Goal: Transaction & Acquisition: Download file/media

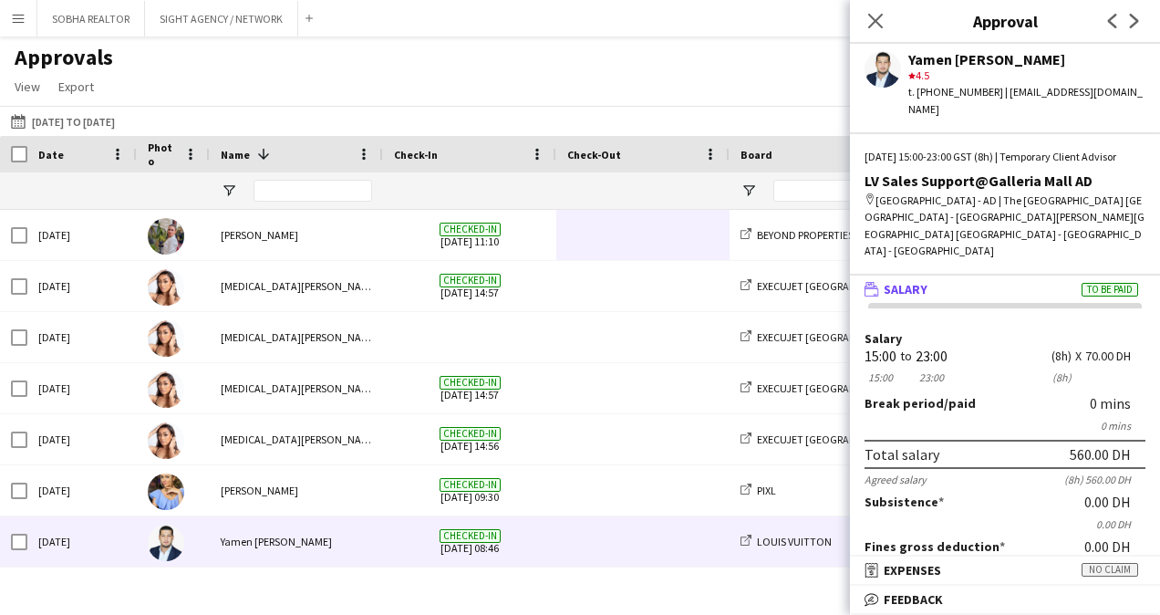
scroll to position [317, 0]
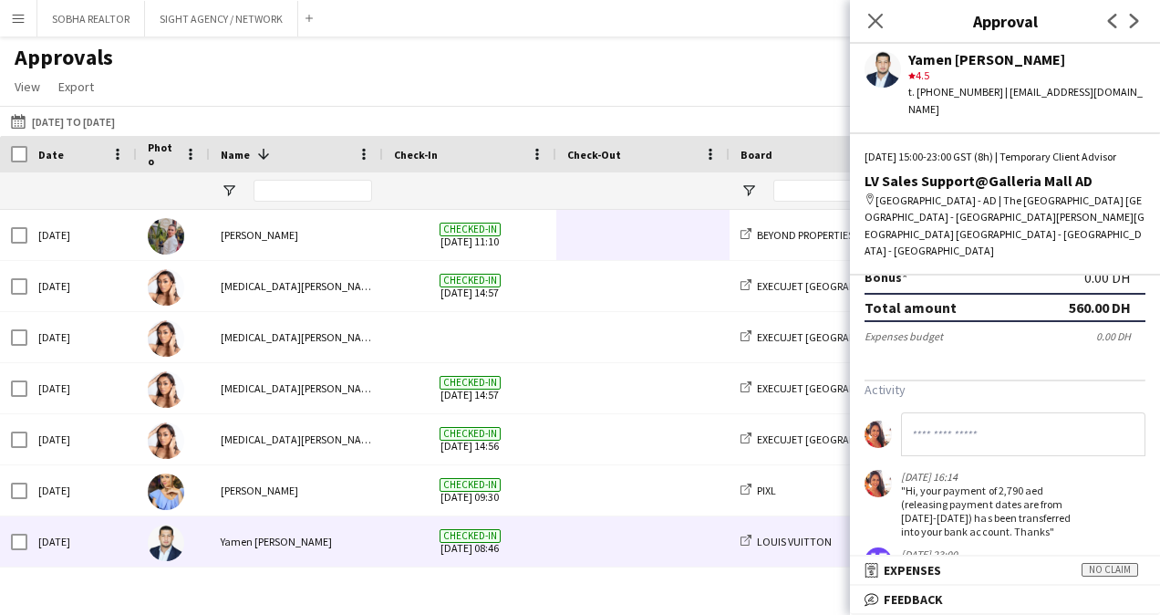
click at [116, 129] on button "[DATE] to [DATE] [DATE] to [DATE]" at bounding box center [62, 121] width 111 height 22
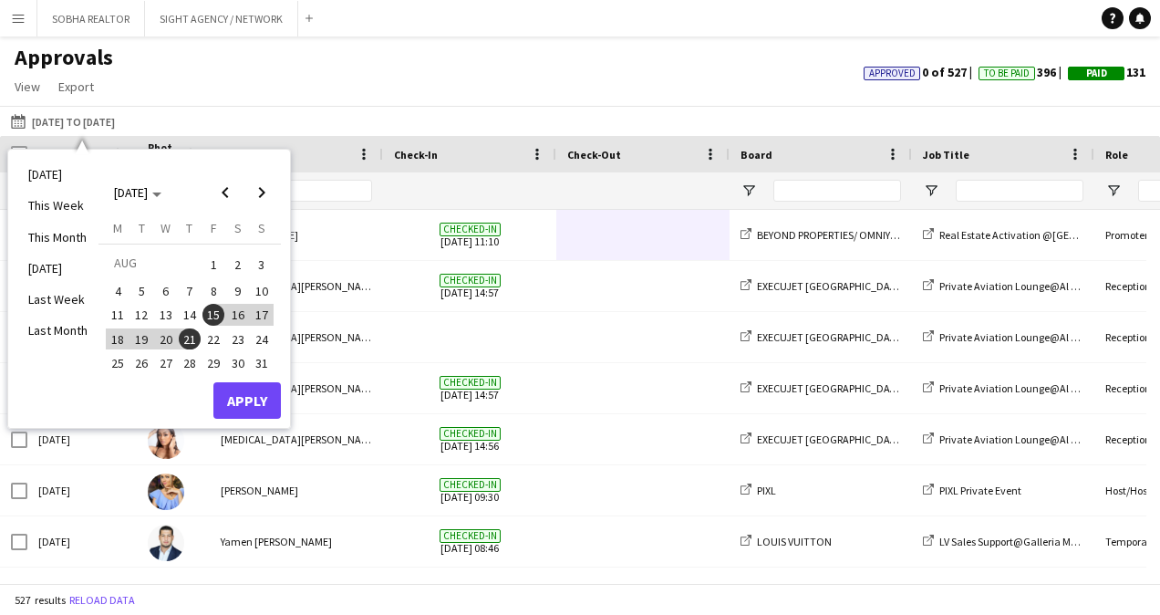
drag, startPoint x: 201, startPoint y: 332, endPoint x: 185, endPoint y: 337, distance: 16.4
click at [192, 336] on tr "18 19 20 21 22 23 24" at bounding box center [190, 338] width 168 height 24
click at [213, 346] on span "22" at bounding box center [213, 339] width 22 height 22
click at [189, 357] on span "28" at bounding box center [190, 363] width 22 height 22
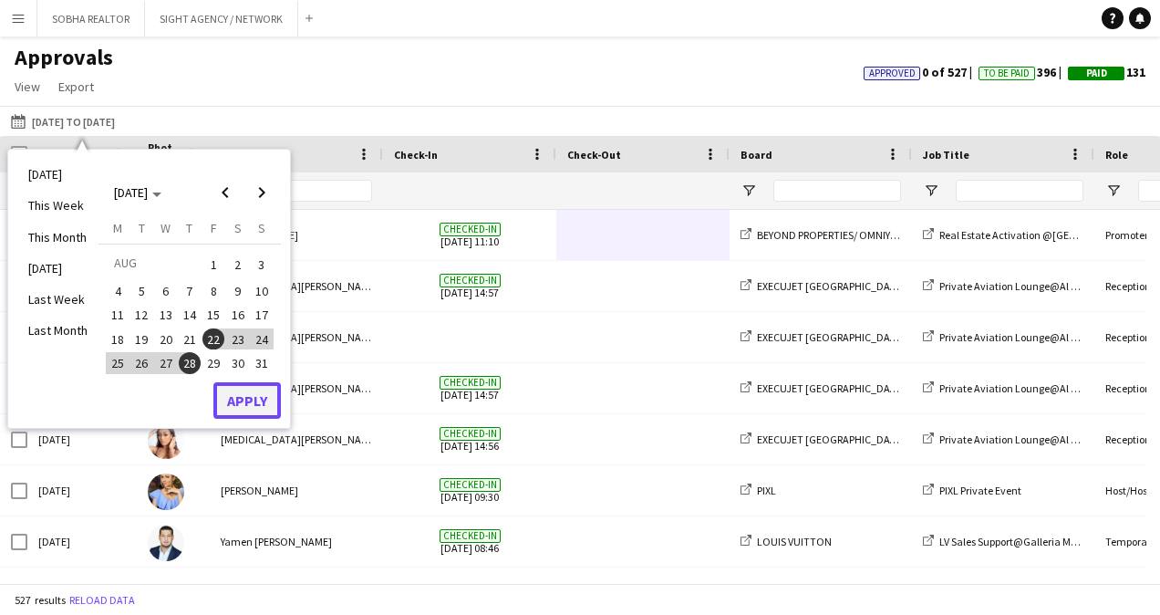
click at [237, 407] on button "Apply" at bounding box center [246, 400] width 67 height 36
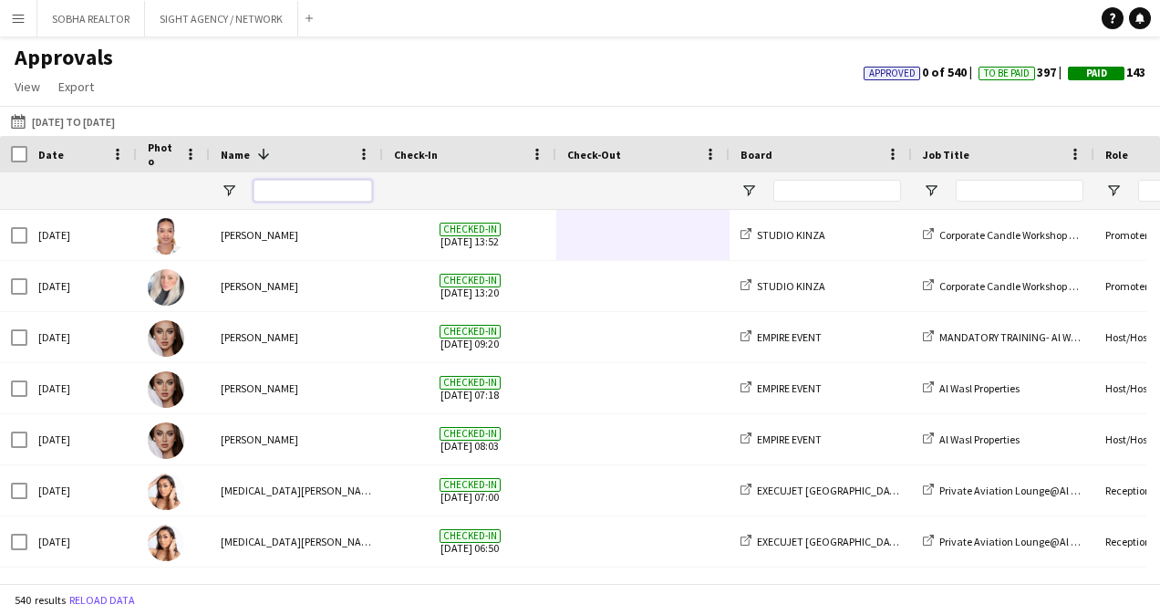
click at [292, 202] on div at bounding box center [313, 190] width 119 height 36
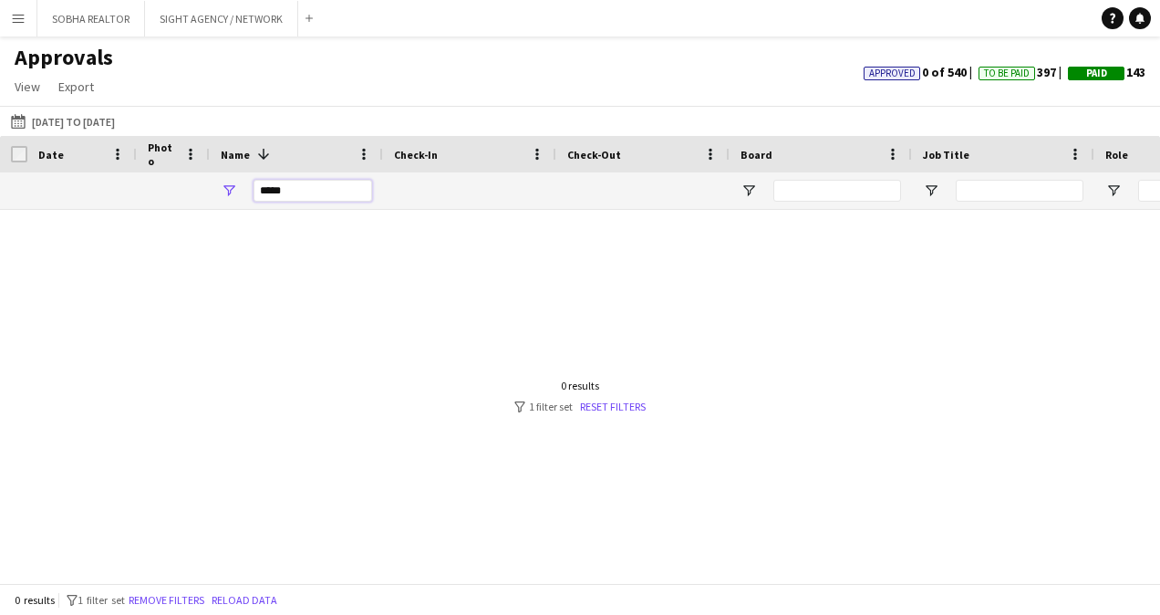
drag, startPoint x: 296, startPoint y: 188, endPoint x: 171, endPoint y: 186, distance: 125.9
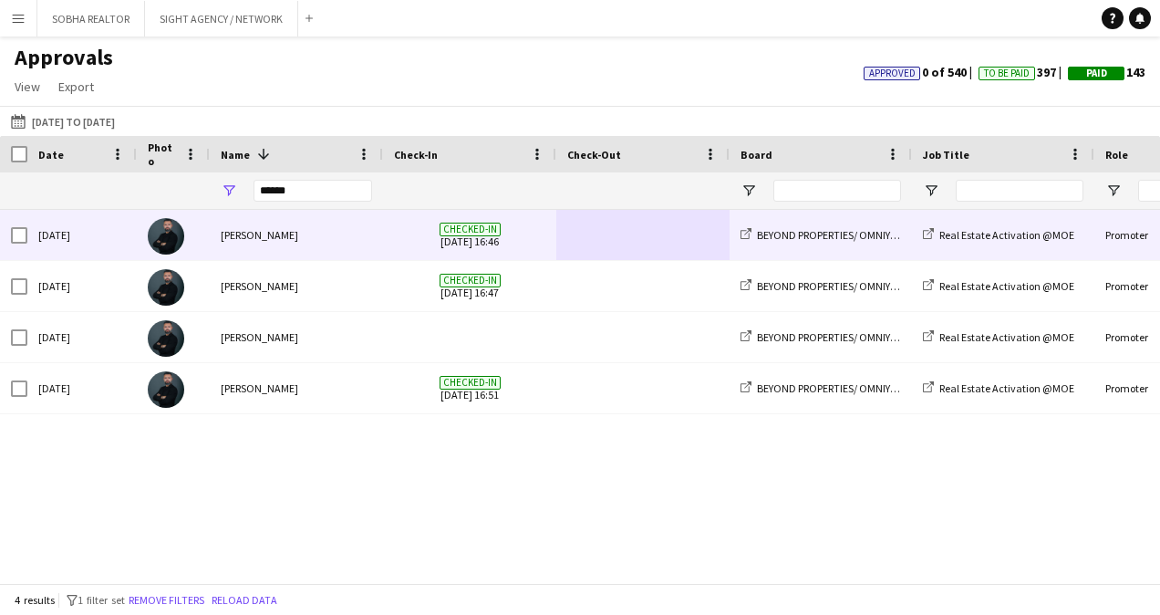
click at [643, 248] on span at bounding box center [642, 235] width 151 height 50
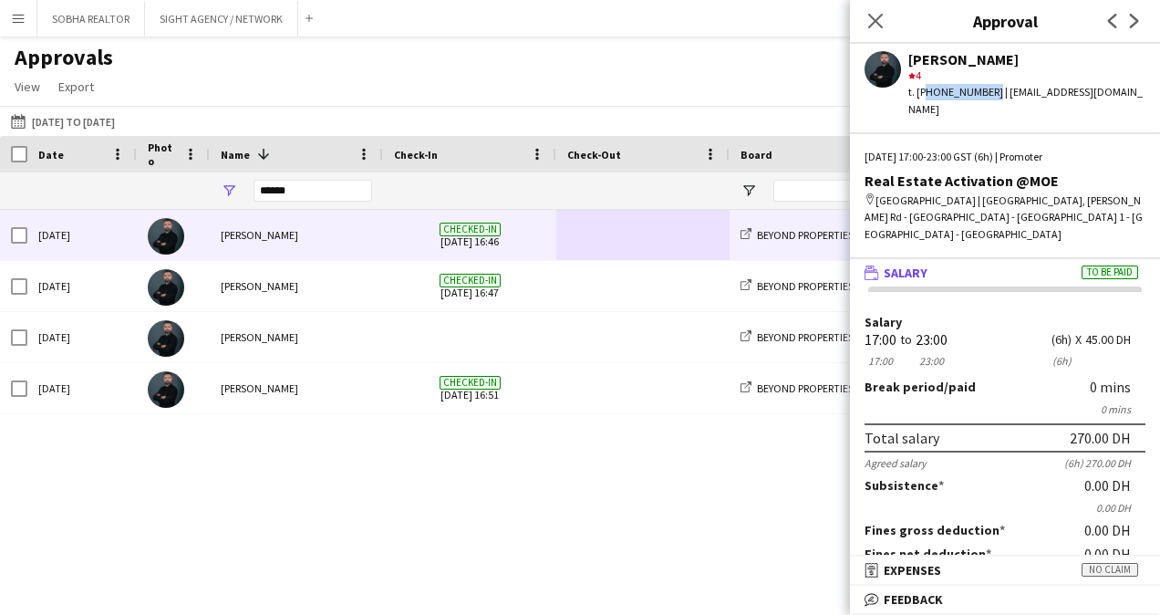
drag, startPoint x: 919, startPoint y: 88, endPoint x: 985, endPoint y: 88, distance: 65.7
click at [985, 88] on div "t. [PHONE_NUMBER] | [EMAIL_ADDRESS][DOMAIN_NAME]" at bounding box center [1026, 100] width 237 height 33
drag, startPoint x: 985, startPoint y: 88, endPoint x: 916, endPoint y: 88, distance: 69.3
click at [916, 88] on div "t. [PHONE_NUMBER] | [EMAIL_ADDRESS][DOMAIN_NAME]" at bounding box center [1026, 100] width 237 height 33
drag, startPoint x: 917, startPoint y: 91, endPoint x: 979, endPoint y: 93, distance: 62.0
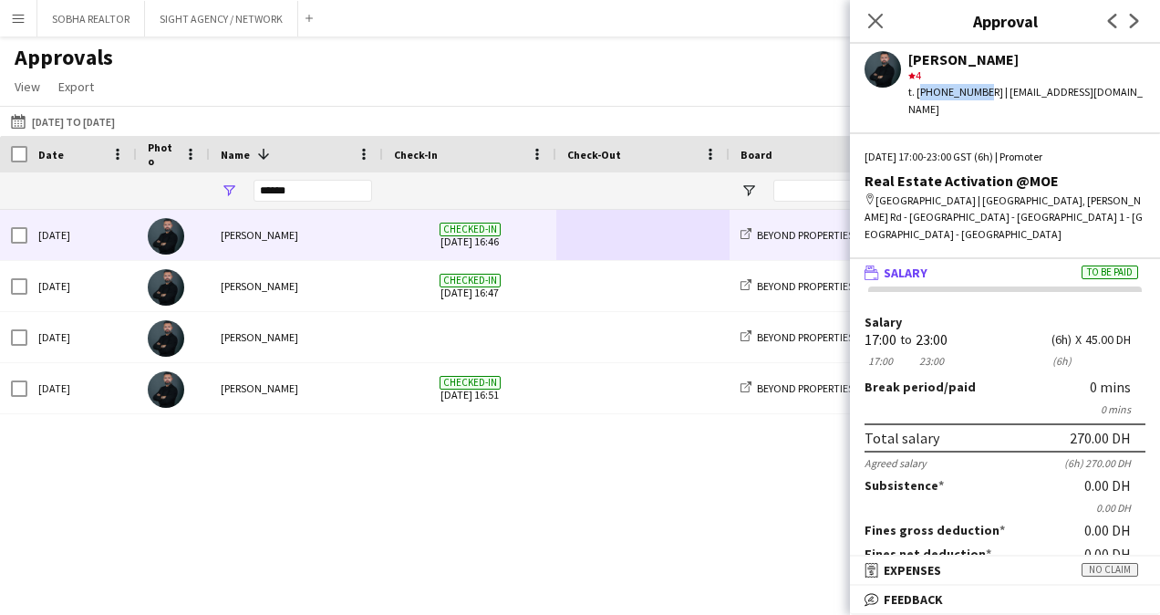
click at [979, 93] on div "t. [PHONE_NUMBER] | [EMAIL_ADDRESS][DOMAIN_NAME]" at bounding box center [1026, 100] width 237 height 33
drag, startPoint x: 979, startPoint y: 93, endPoint x: 932, endPoint y: 120, distance: 54.7
click at [932, 120] on div "[PERSON_NAME] star 4 t. [PHONE_NUMBER] | [EMAIL_ADDRESS][DOMAIN_NAME] [DATE] 17…" at bounding box center [1005, 329] width 310 height 571
drag, startPoint x: 916, startPoint y: 94, endPoint x: 990, endPoint y: 93, distance: 74.8
click at [990, 93] on div "t. [PHONE_NUMBER] | [EMAIL_ADDRESS][DOMAIN_NAME]" at bounding box center [1026, 100] width 237 height 33
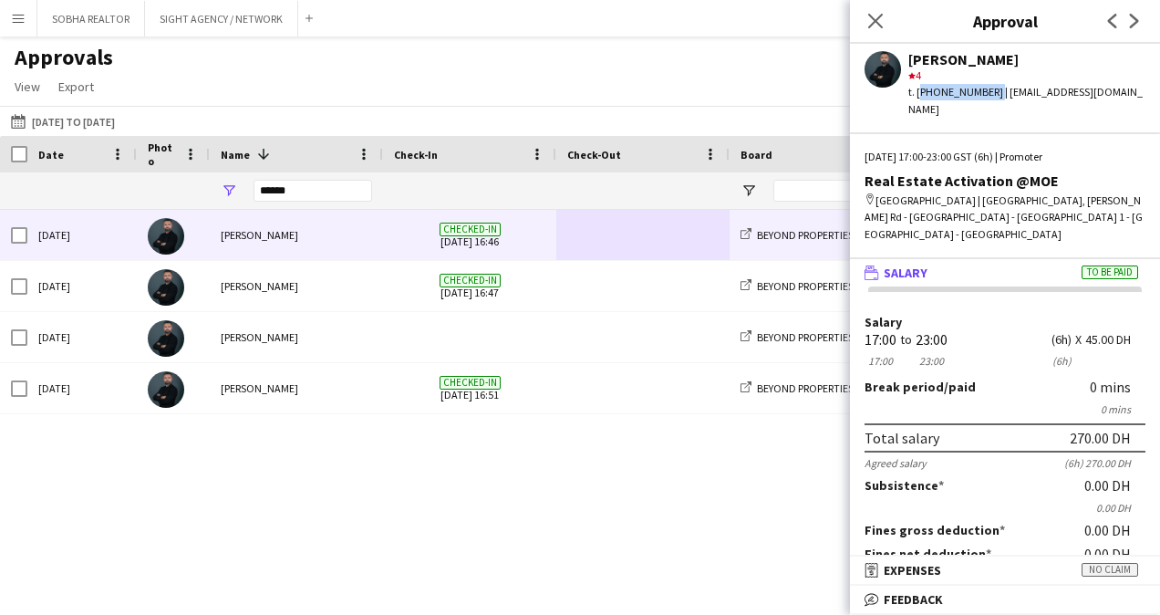
copy div "[PHONE_NUMBER]"
click at [879, 104] on div "[PERSON_NAME] star 4 t. [PHONE_NUMBER] | [EMAIL_ADDRESS][DOMAIN_NAME] [DATE] 17…" at bounding box center [1005, 329] width 310 height 571
drag, startPoint x: 316, startPoint y: 181, endPoint x: 316, endPoint y: 196, distance: 15.5
click at [316, 196] on input "******" at bounding box center [313, 191] width 119 height 22
drag, startPoint x: 316, startPoint y: 196, endPoint x: 192, endPoint y: 193, distance: 125.0
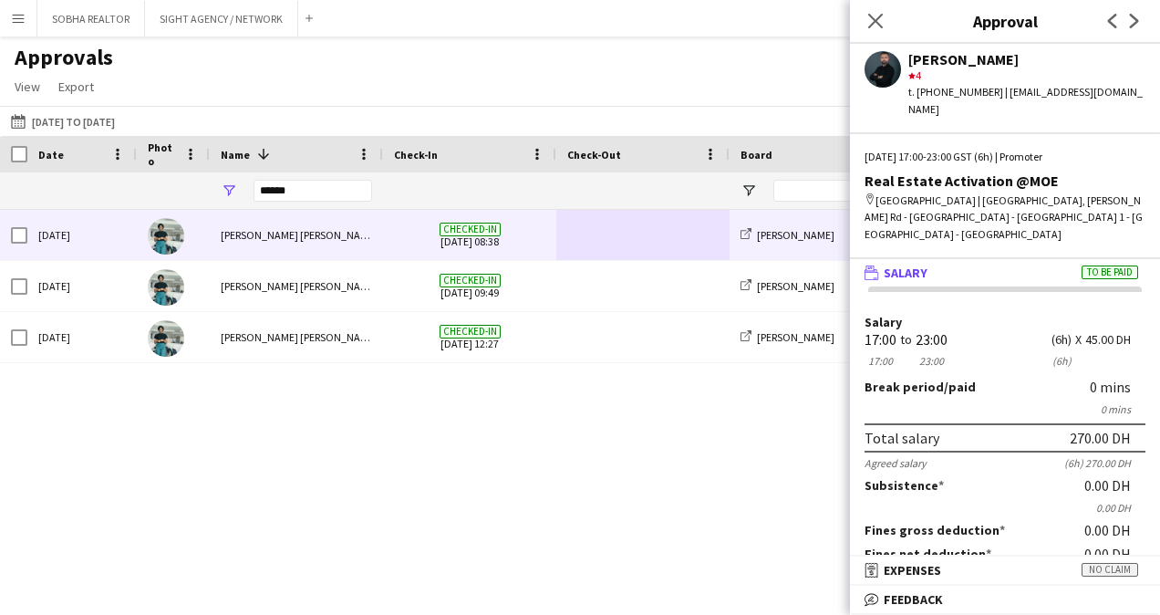
click at [673, 240] on span at bounding box center [642, 235] width 151 height 50
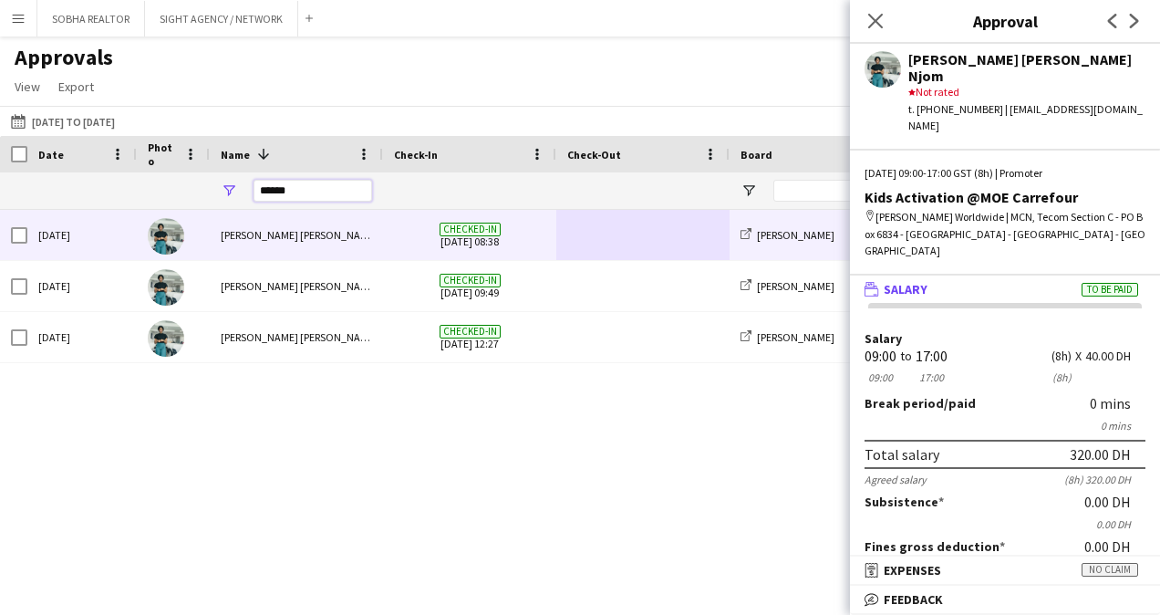
drag, startPoint x: 341, startPoint y: 184, endPoint x: 159, endPoint y: 189, distance: 182.5
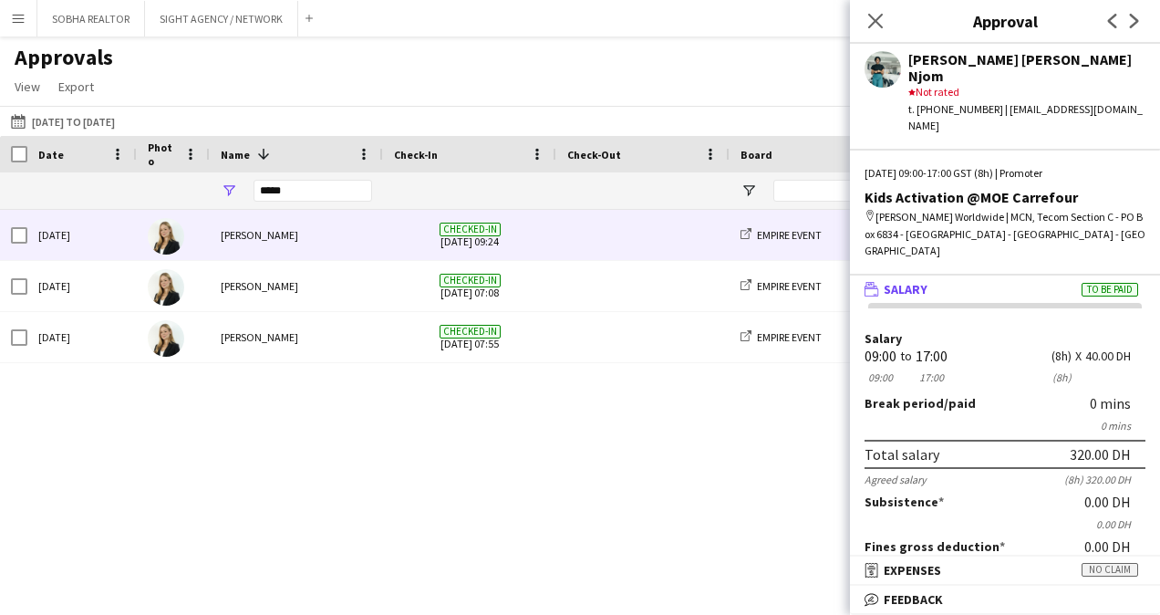
click at [599, 250] on span at bounding box center [642, 235] width 151 height 50
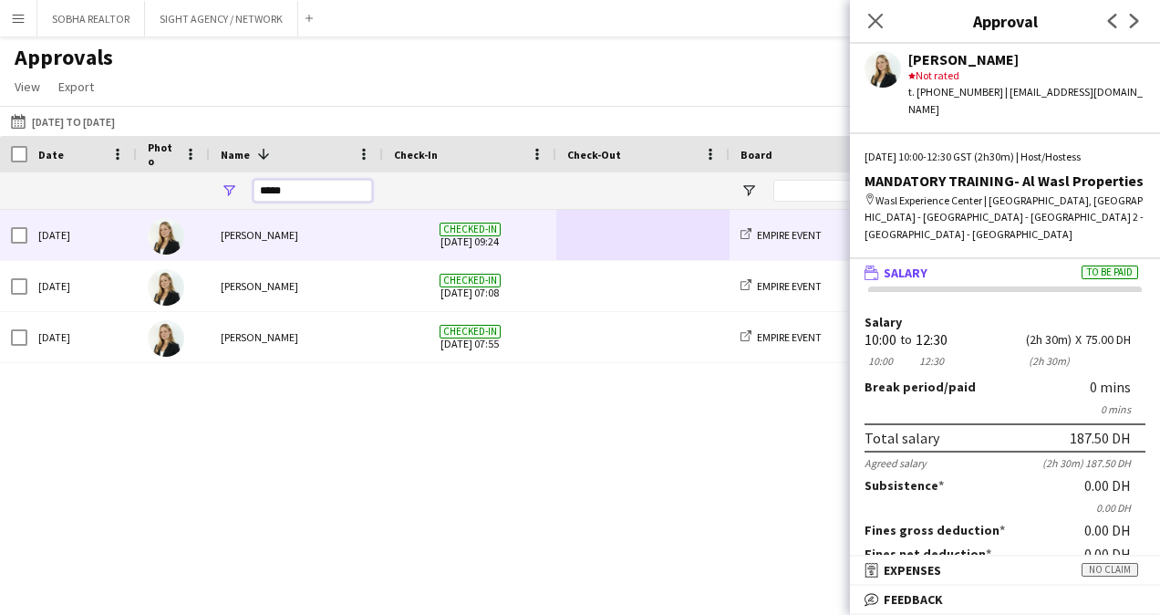
drag, startPoint x: 319, startPoint y: 189, endPoint x: 156, endPoint y: 196, distance: 163.4
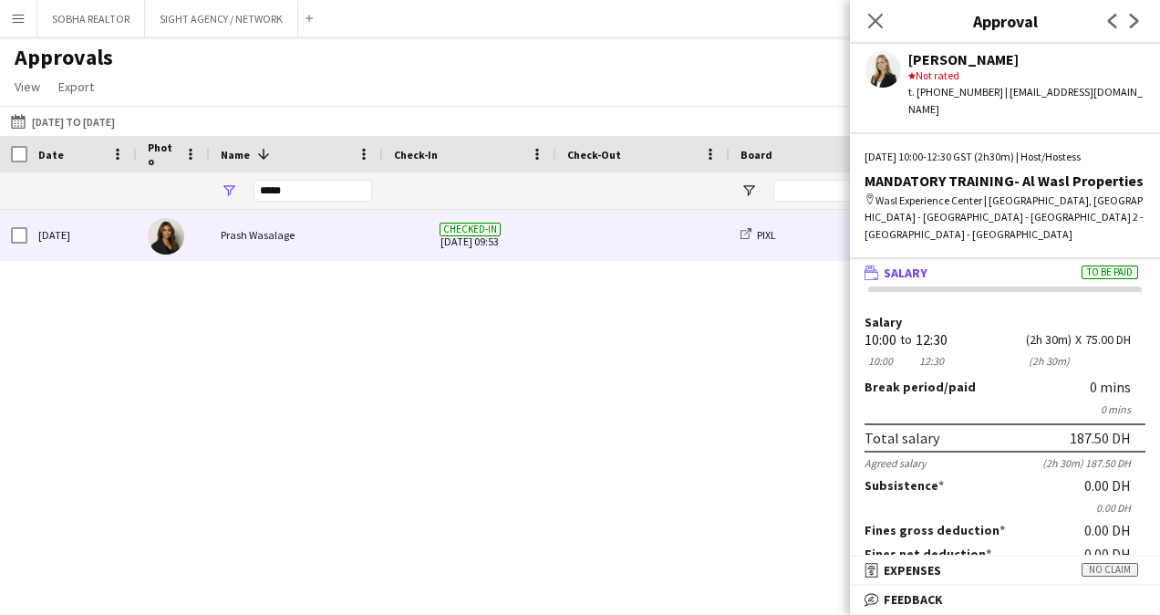
click at [640, 246] on span at bounding box center [642, 235] width 151 height 50
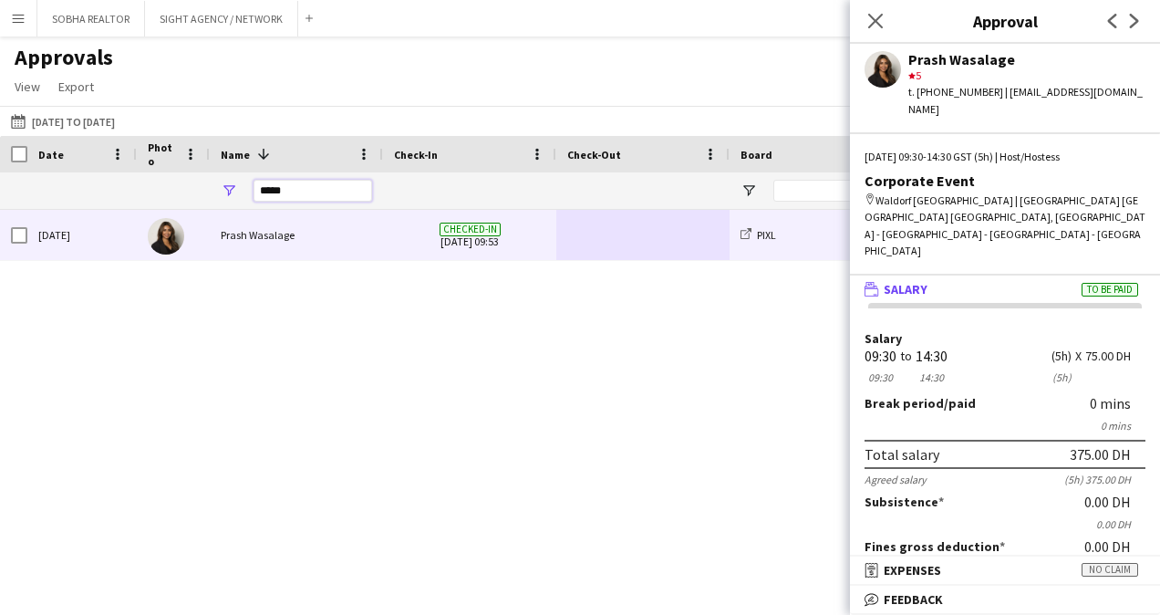
drag, startPoint x: 326, startPoint y: 192, endPoint x: 182, endPoint y: 175, distance: 145.1
drag, startPoint x: 673, startPoint y: 255, endPoint x: 720, endPoint y: 256, distance: 46.5
click at [673, 254] on span at bounding box center [642, 235] width 151 height 50
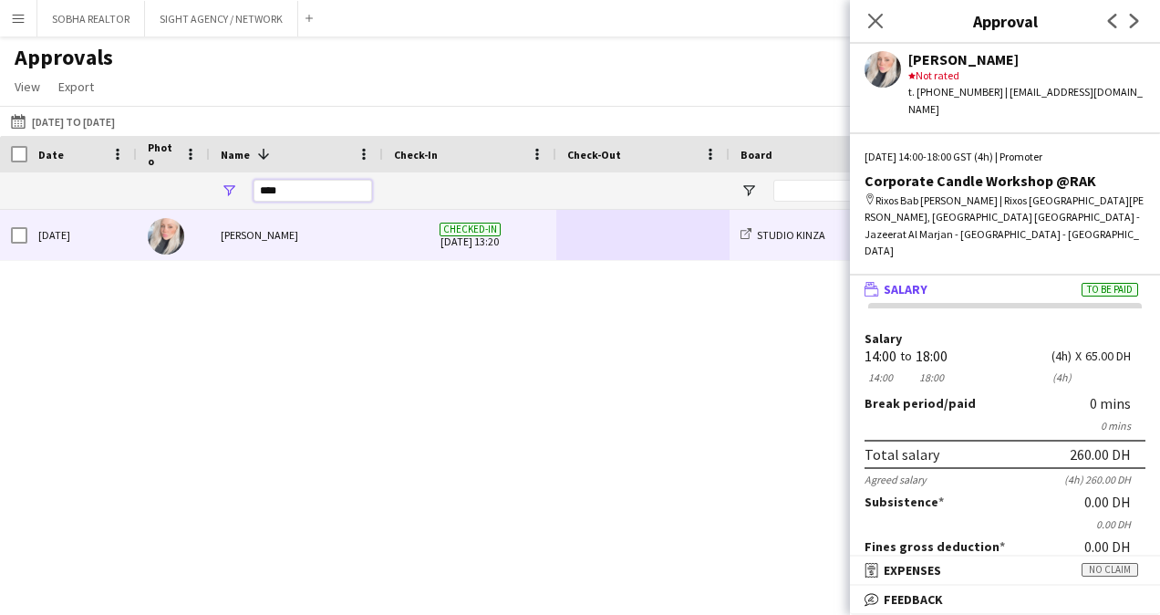
drag, startPoint x: 324, startPoint y: 192, endPoint x: 245, endPoint y: 186, distance: 78.6
click at [245, 186] on div "****" at bounding box center [296, 190] width 173 height 36
click at [629, 215] on span at bounding box center [642, 235] width 151 height 50
drag, startPoint x: 310, startPoint y: 192, endPoint x: 159, endPoint y: 193, distance: 151.4
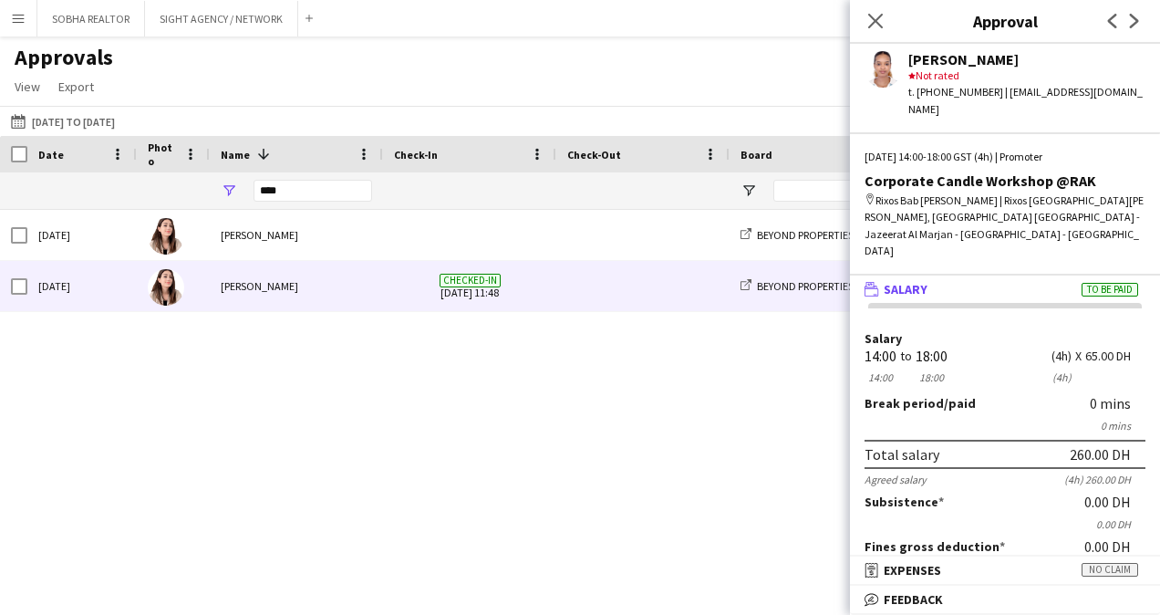
click at [679, 308] on span at bounding box center [642, 286] width 151 height 50
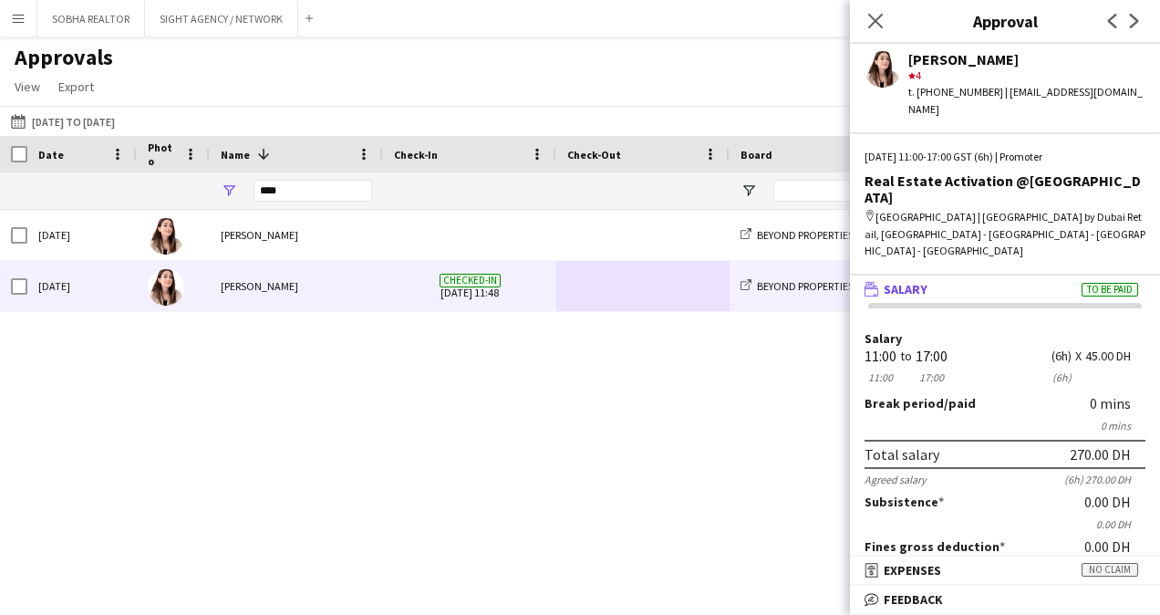
click at [894, 18] on div "Close pop-in" at bounding box center [875, 21] width 51 height 42
click at [872, 20] on icon "Close pop-in" at bounding box center [874, 20] width 17 height 17
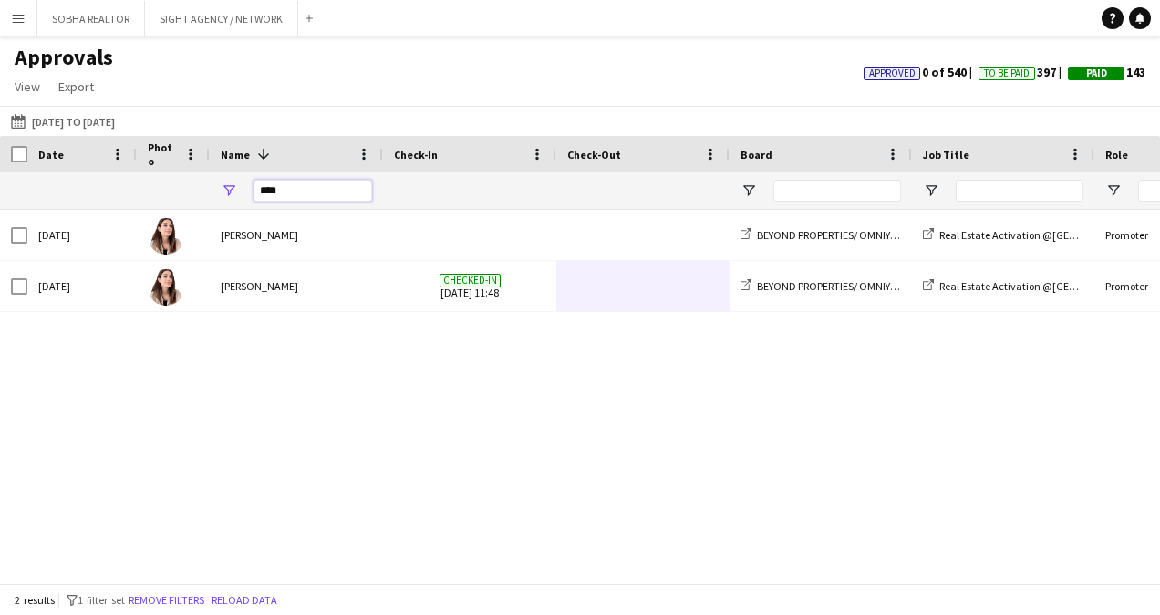
drag, startPoint x: 295, startPoint y: 181, endPoint x: 228, endPoint y: 190, distance: 67.1
click at [228, 190] on div "****" at bounding box center [296, 190] width 173 height 36
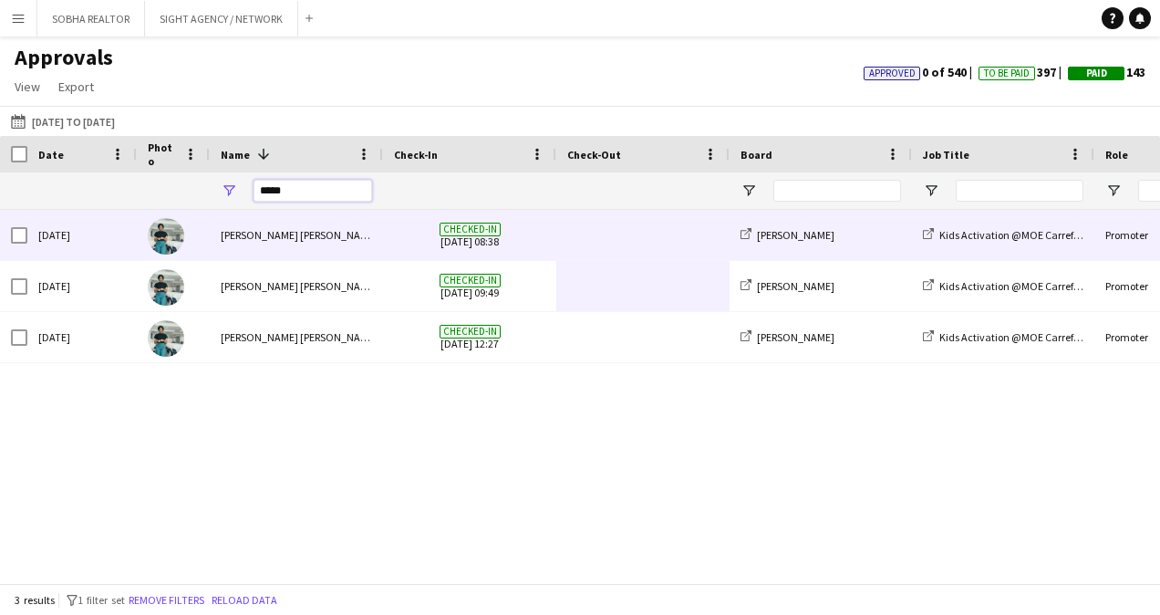
type input "*****"
click at [578, 246] on span at bounding box center [642, 235] width 151 height 50
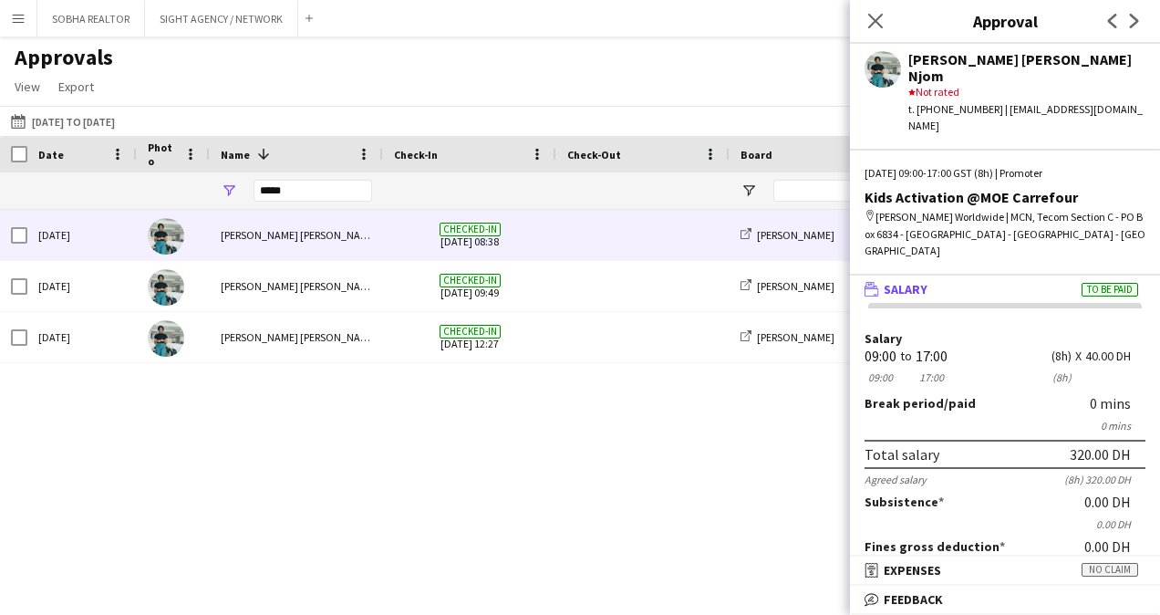
click at [332, 173] on div "*****" at bounding box center [313, 190] width 119 height 36
drag, startPoint x: 305, startPoint y: 207, endPoint x: 228, endPoint y: 199, distance: 77.0
click at [228, 199] on div "*****" at bounding box center [296, 190] width 173 height 36
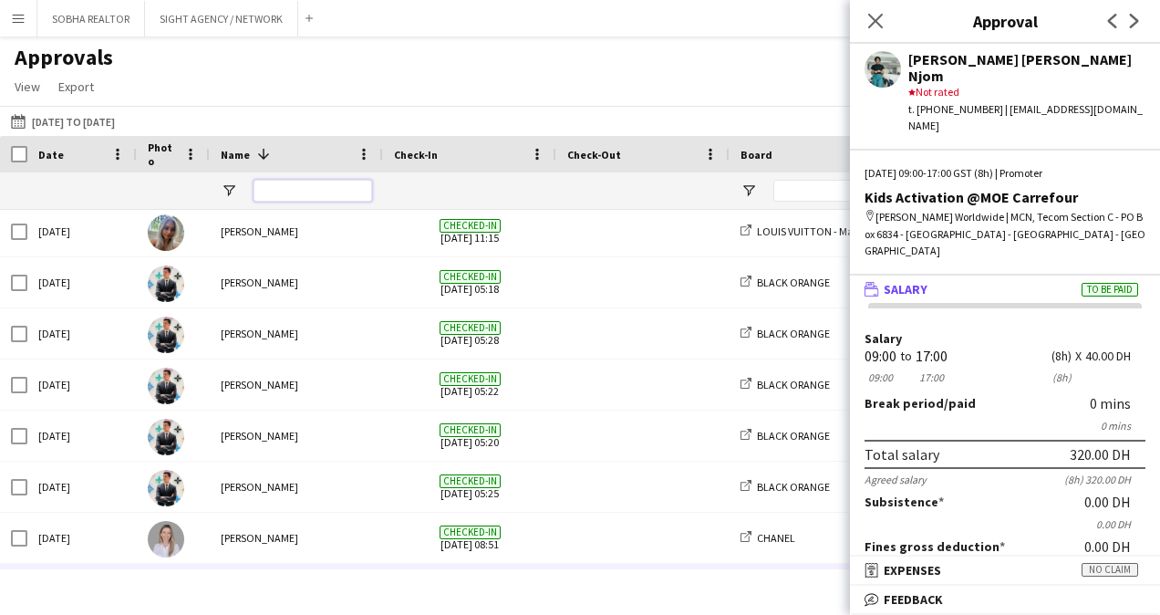
scroll to position [1733, 0]
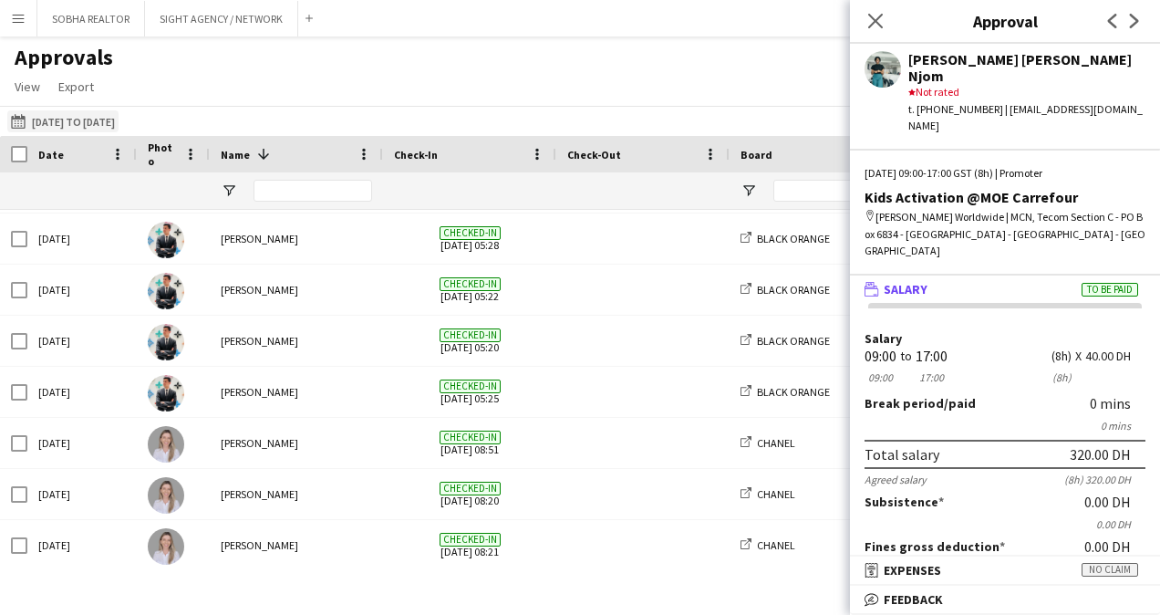
click at [83, 120] on button "[DATE] to [DATE] [DATE] to [DATE]" at bounding box center [62, 121] width 111 height 22
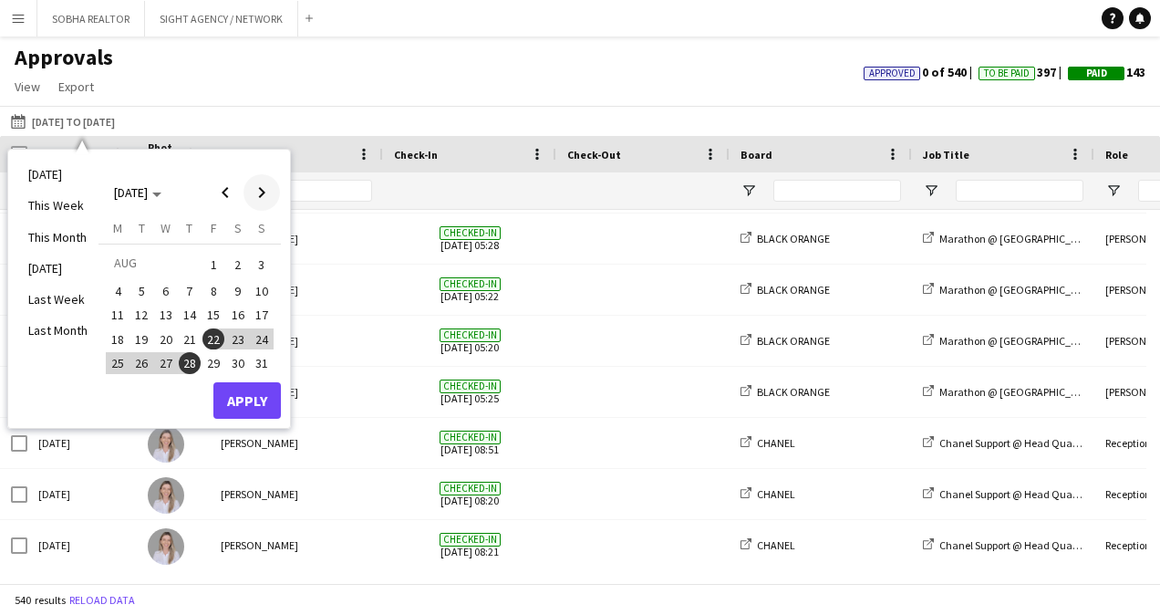
click at [267, 199] on span "Next month" at bounding box center [261, 192] width 36 height 36
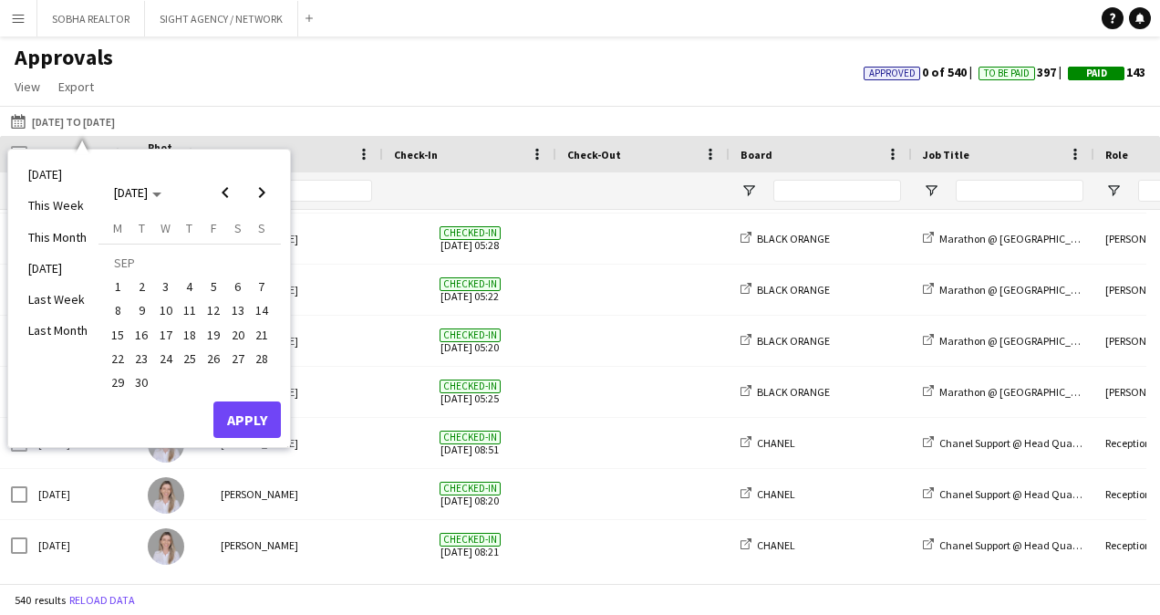
click at [111, 285] on span "1" at bounding box center [118, 286] width 22 height 22
click at [189, 286] on span "4" at bounding box center [190, 286] width 22 height 22
click at [244, 429] on button "Apply" at bounding box center [246, 419] width 67 height 36
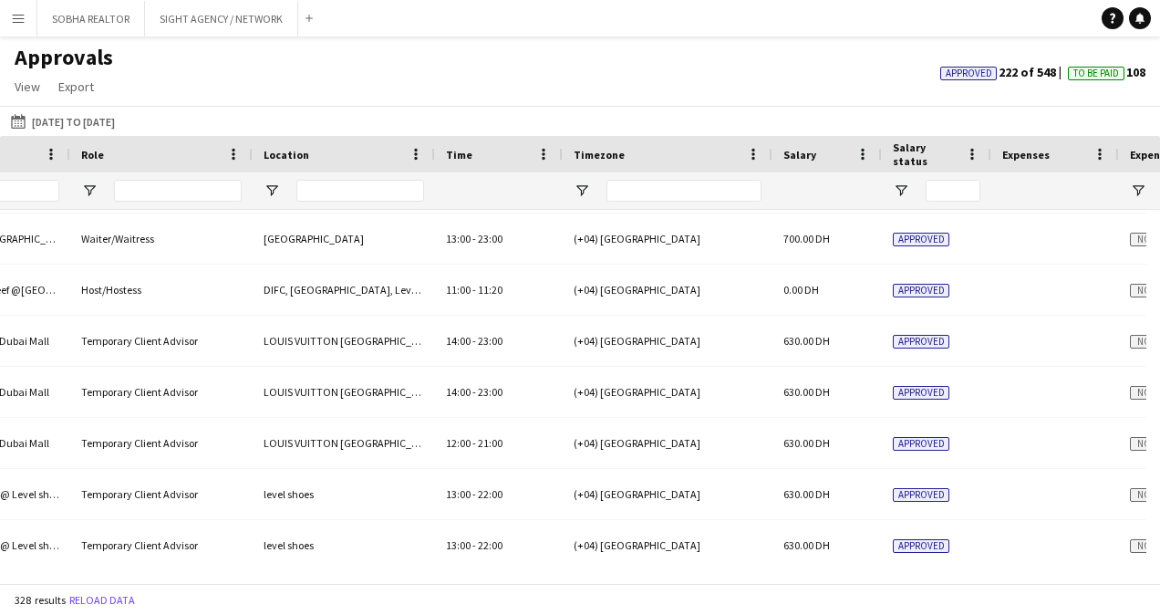
scroll to position [0, 1083]
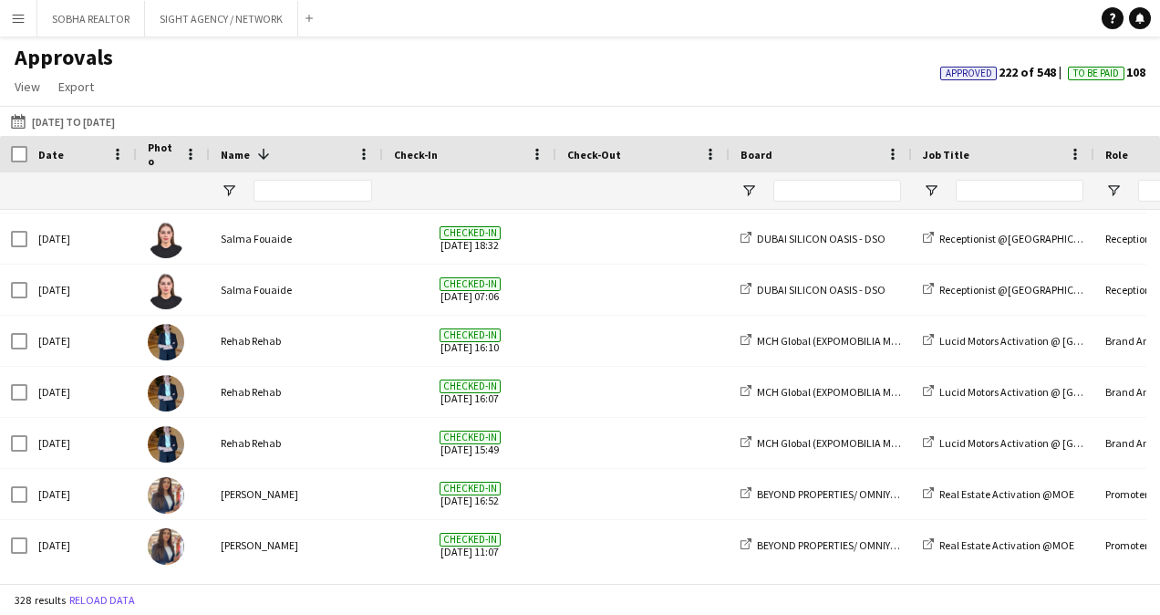
click at [24, 25] on app-icon "Menu" at bounding box center [18, 18] width 15 height 15
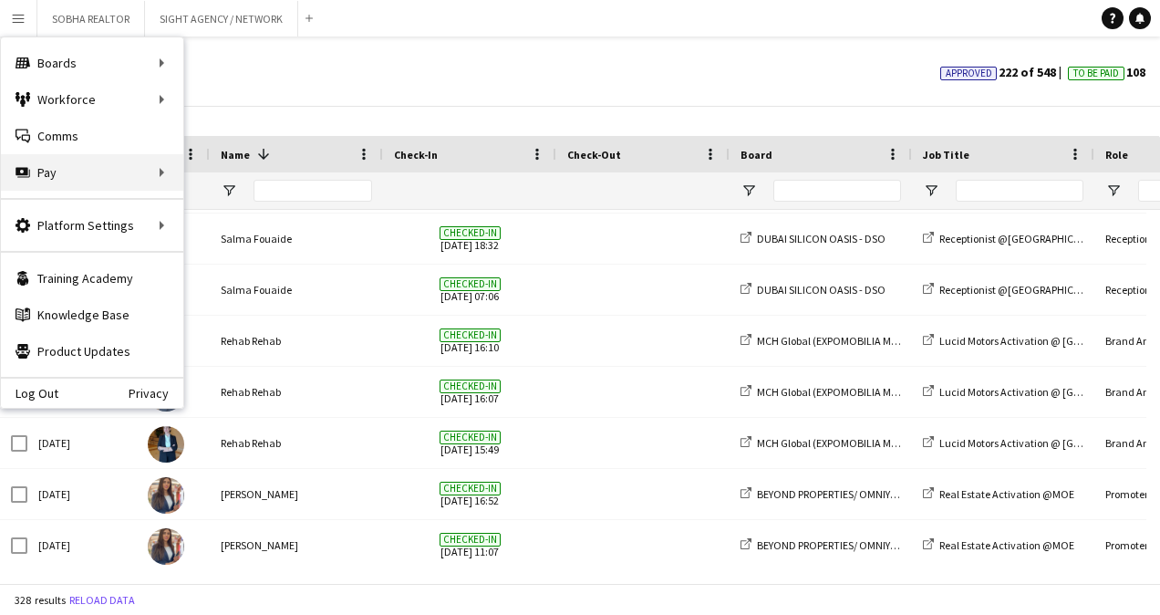
click at [125, 172] on div "Pay Pay" at bounding box center [92, 172] width 182 height 36
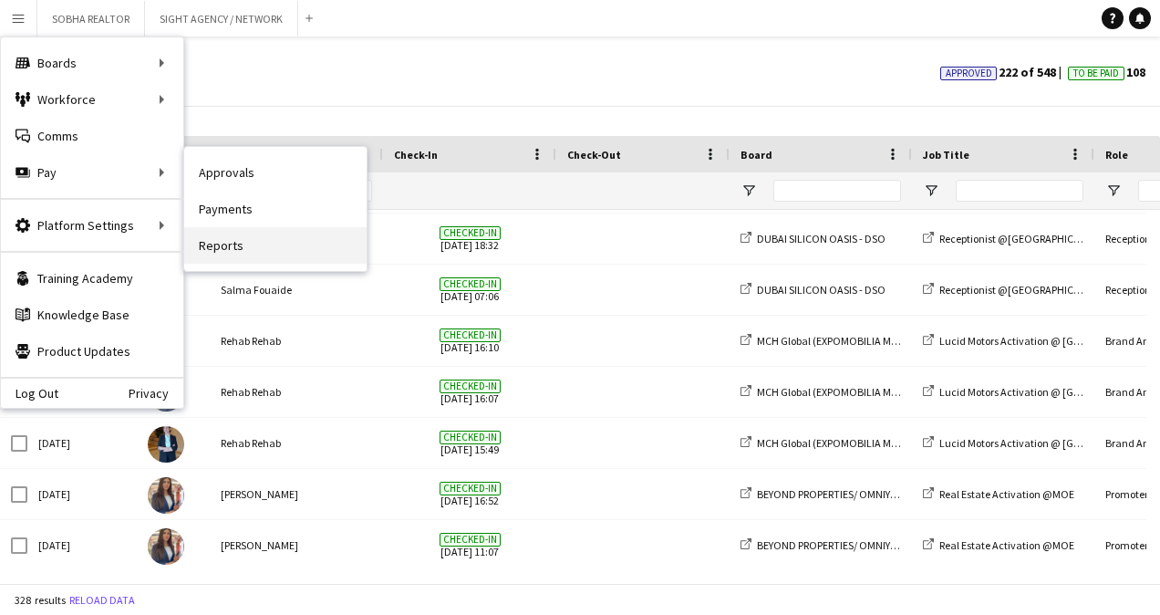
click at [290, 241] on link "Reports" at bounding box center [275, 245] width 182 height 36
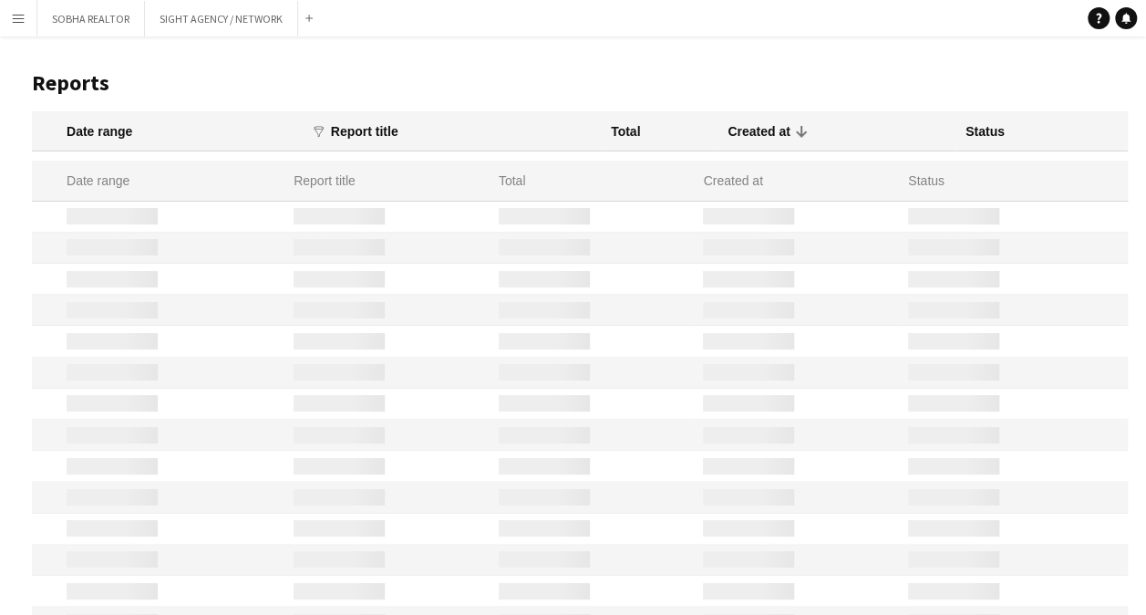
click at [15, 18] on app-icon "Menu" at bounding box center [18, 18] width 15 height 15
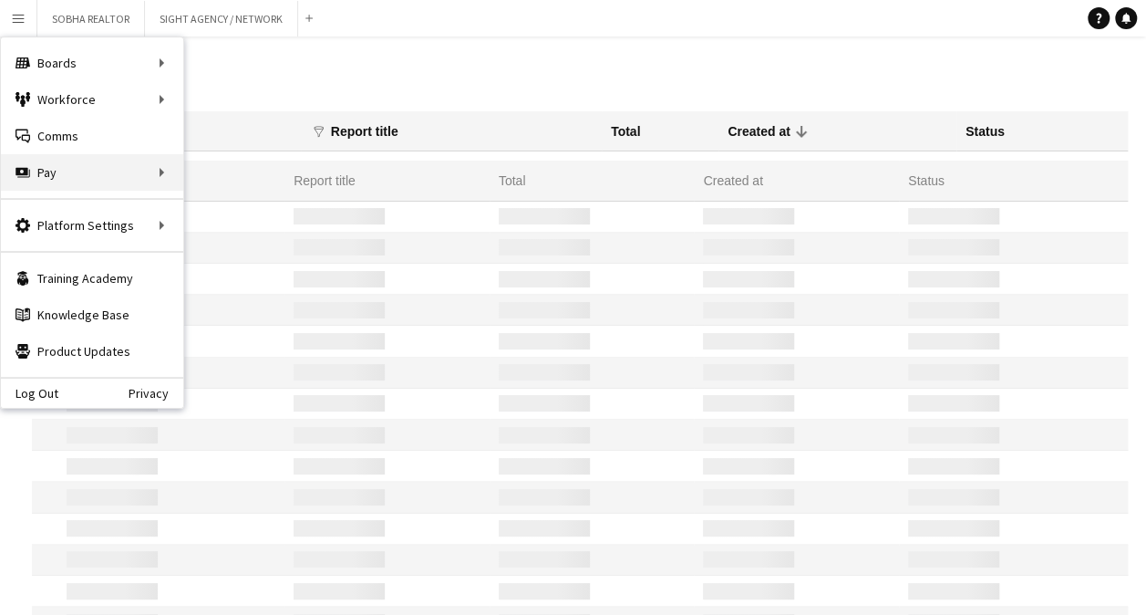
click at [148, 171] on div "Pay Pay" at bounding box center [92, 172] width 182 height 36
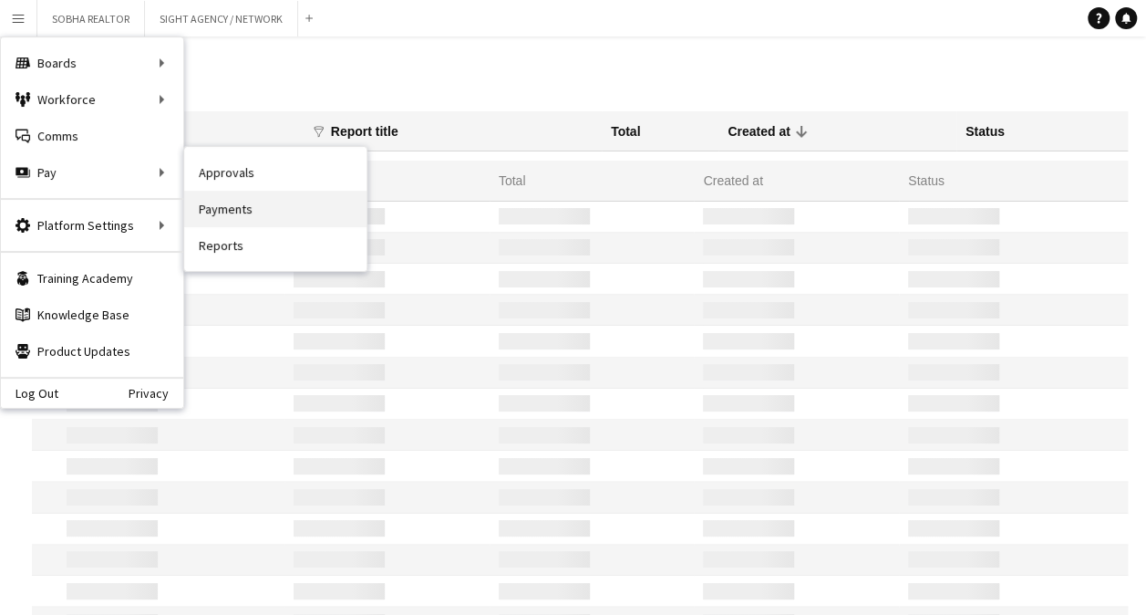
click at [321, 211] on link "Payments" at bounding box center [275, 209] width 182 height 36
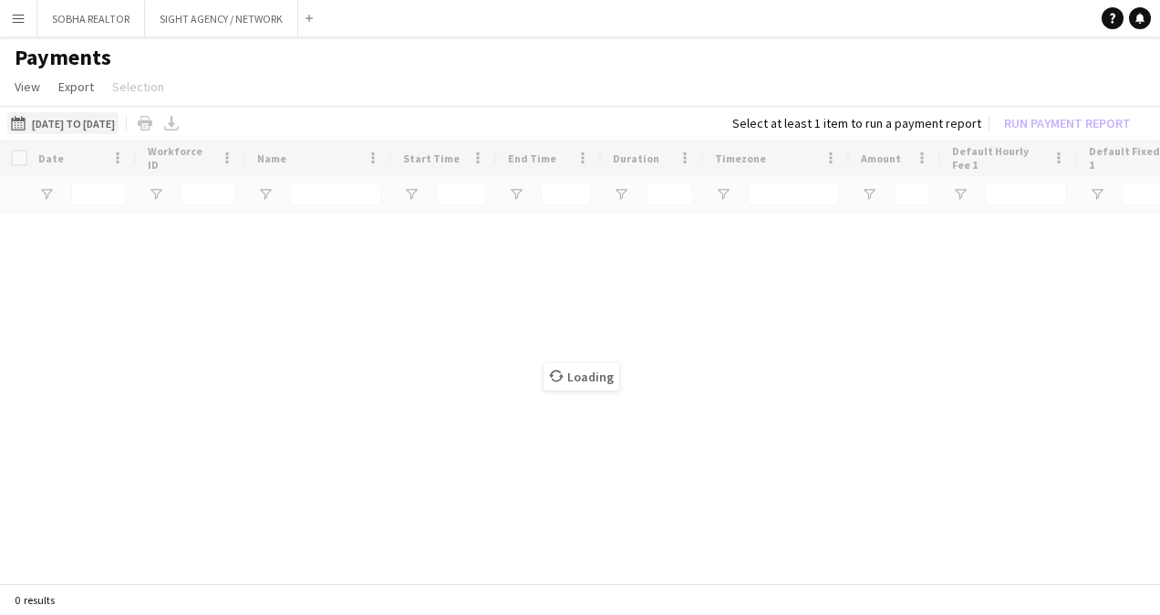
click at [88, 117] on button "[DATE] to [DATE] [DATE] to [DATE]" at bounding box center [62, 123] width 111 height 22
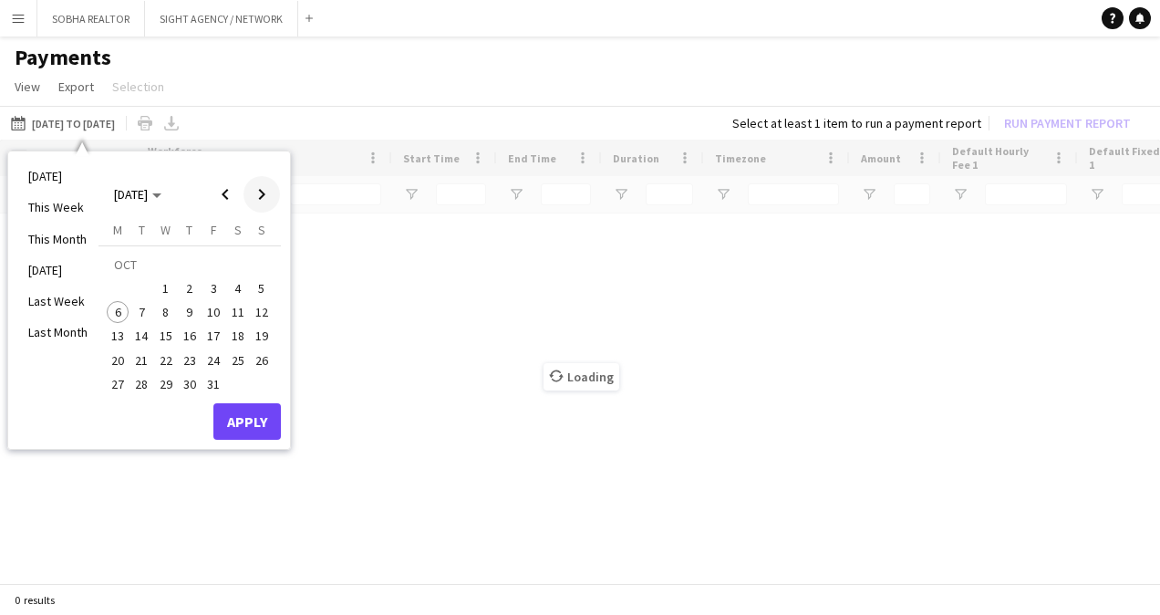
click at [261, 192] on span "Next month" at bounding box center [261, 194] width 36 height 36
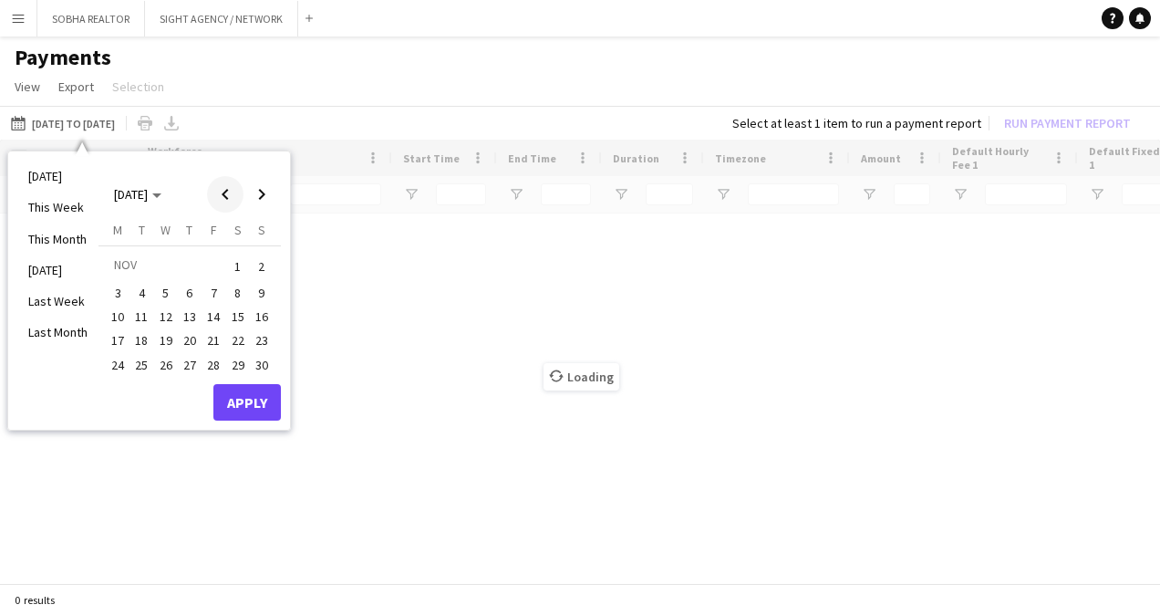
click at [218, 195] on span "Previous month" at bounding box center [225, 194] width 36 height 36
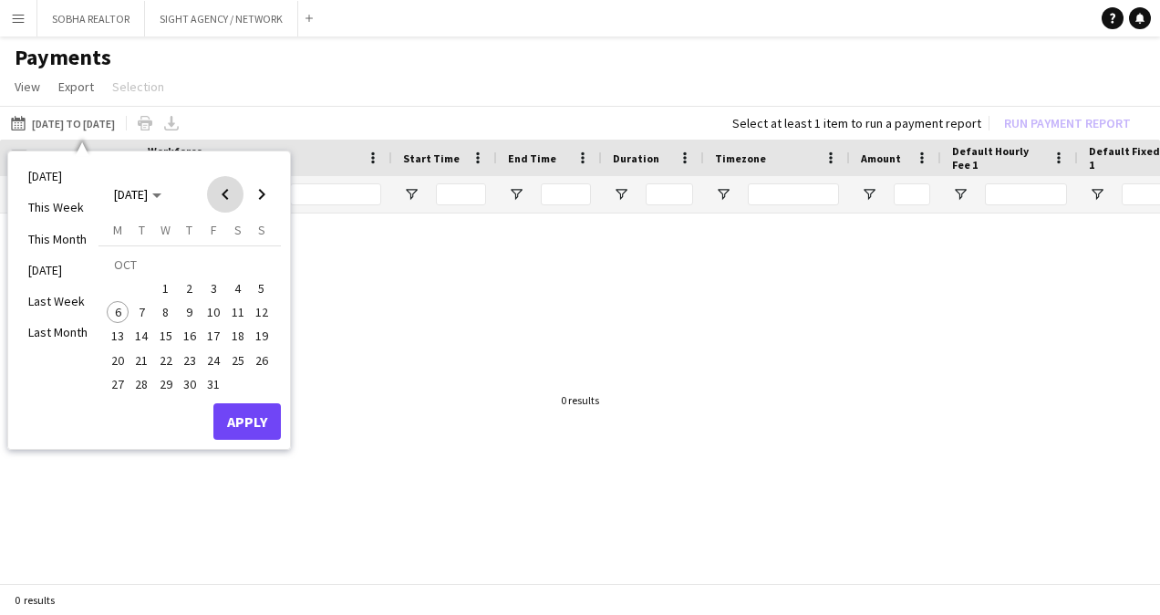
click at [218, 195] on span "Previous month" at bounding box center [225, 194] width 36 height 36
click at [119, 290] on span "1" at bounding box center [118, 288] width 22 height 22
click at [186, 289] on span "4" at bounding box center [190, 288] width 22 height 22
click at [252, 420] on button "Apply" at bounding box center [246, 421] width 67 height 36
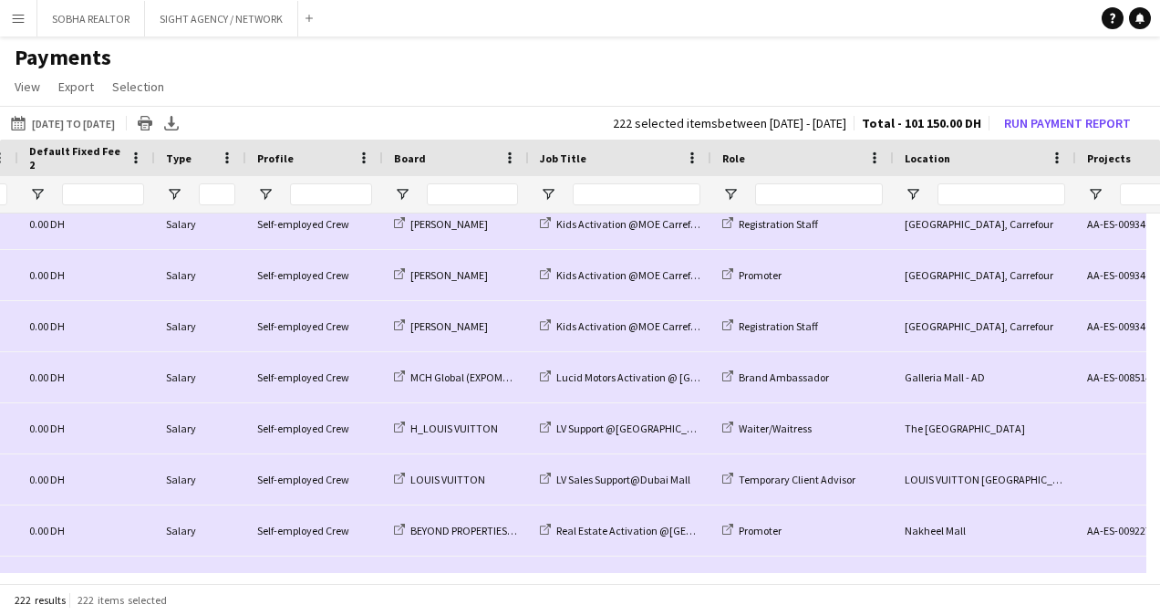
drag, startPoint x: 758, startPoint y: 569, endPoint x: 699, endPoint y: 571, distance: 59.3
click at [699, 572] on div "Profile Board Job Title LV" at bounding box center [580, 363] width 1160 height 447
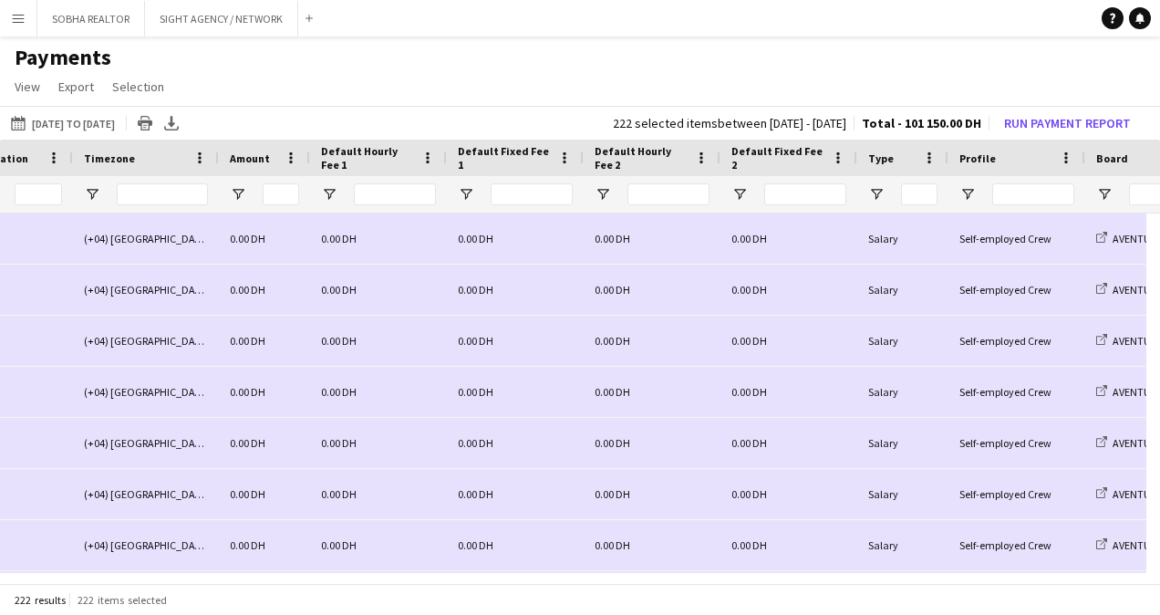
click at [9, 21] on button "Menu" at bounding box center [18, 18] width 36 height 36
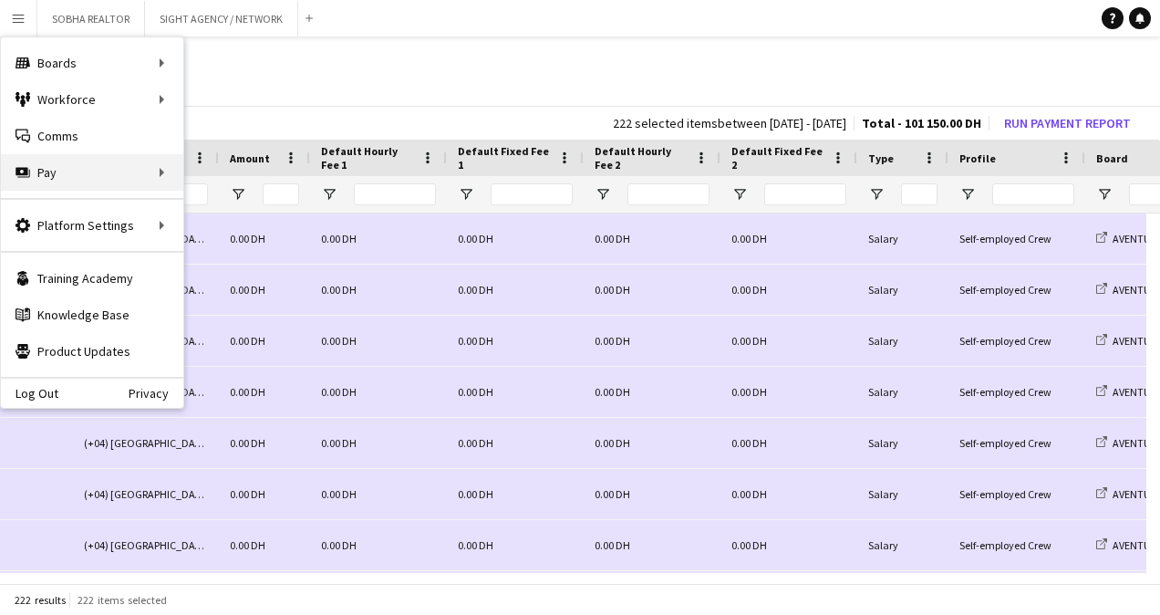
click at [73, 189] on div "Pay Pay" at bounding box center [92, 172] width 182 height 36
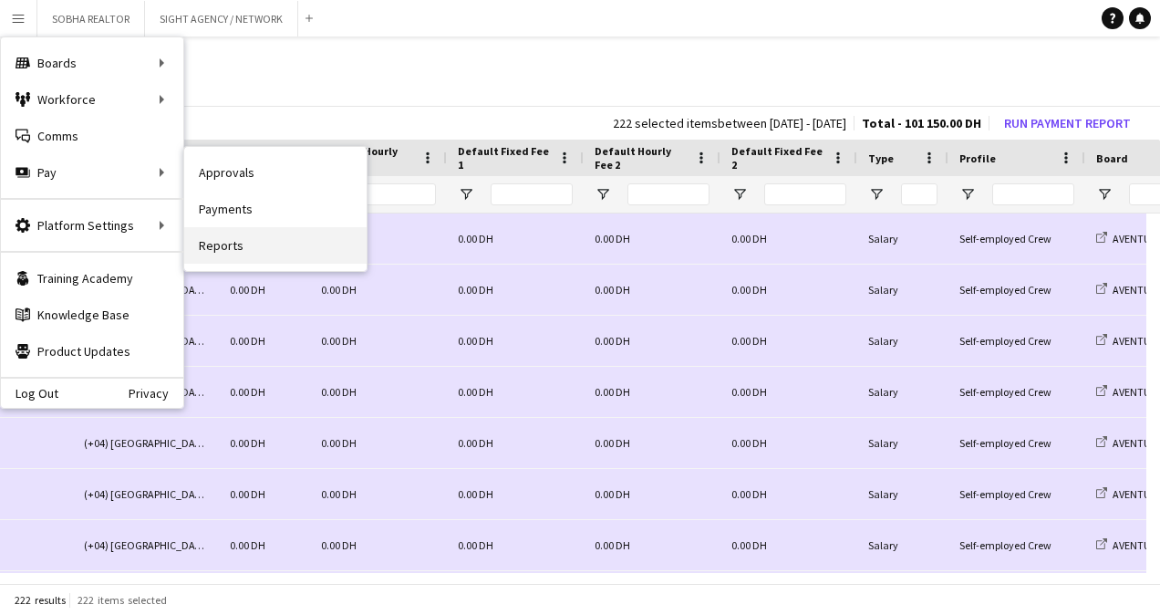
click at [289, 233] on link "Reports" at bounding box center [275, 245] width 182 height 36
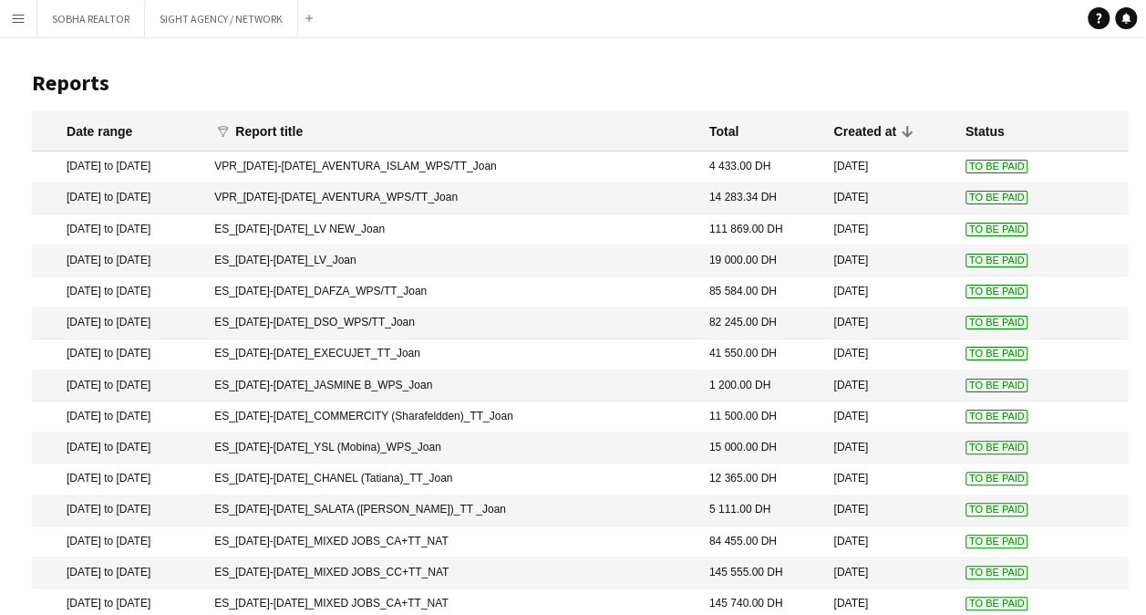
click at [344, 232] on mat-cell "ES_[DATE]-[DATE]_LV NEW_Joan" at bounding box center [452, 229] width 495 height 31
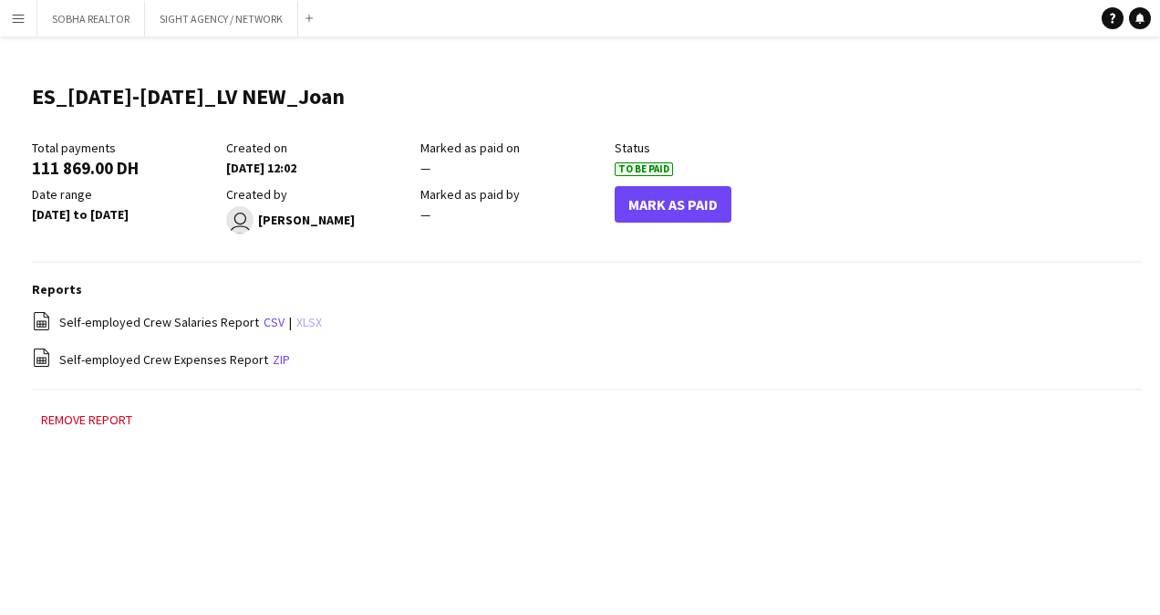
click at [296, 324] on link "xlsx" at bounding box center [309, 322] width 26 height 16
click at [556, 367] on div "file-spreadsheet Self-employed Crew Expenses Report zip" at bounding box center [587, 358] width 1110 height 23
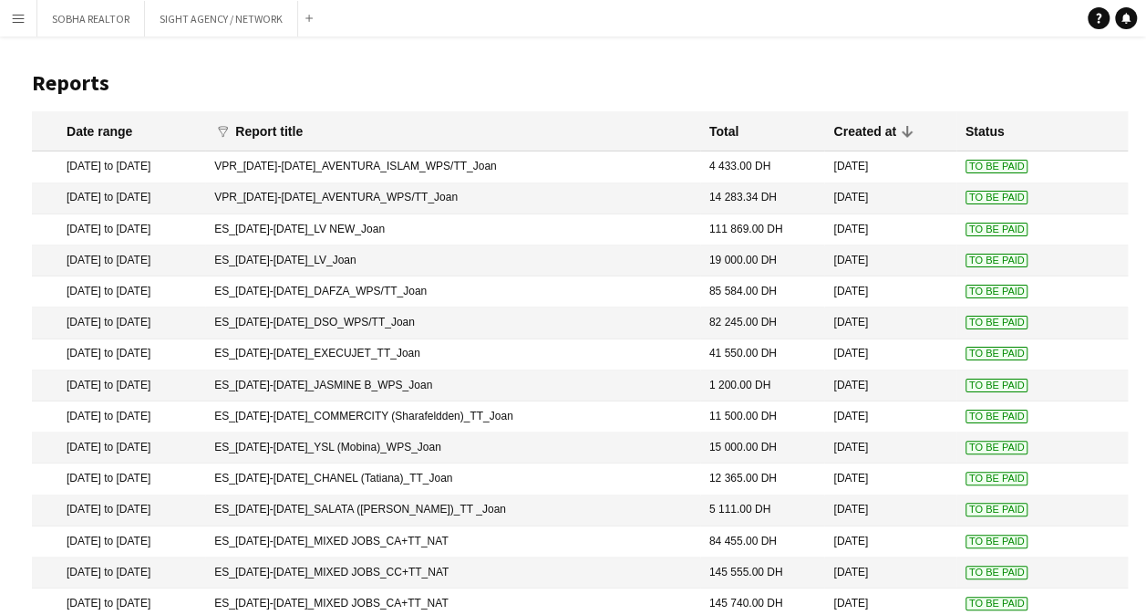
click at [356, 259] on mat-cell "ES_[DATE]-[DATE]_LV_Joan" at bounding box center [452, 260] width 495 height 31
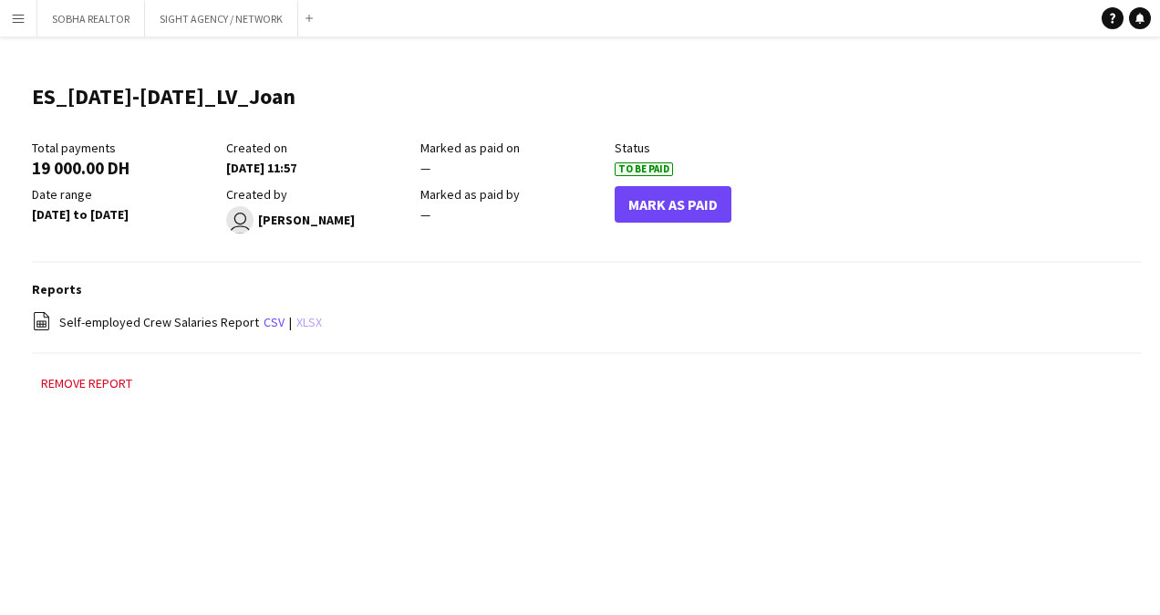
click at [296, 325] on link "xlsx" at bounding box center [309, 322] width 26 height 16
click at [516, 441] on main "ES_[DATE]-[DATE]_LV_Joan Edit this field Total payments 19 000.00 DH Created on…" at bounding box center [580, 246] width 1160 height 421
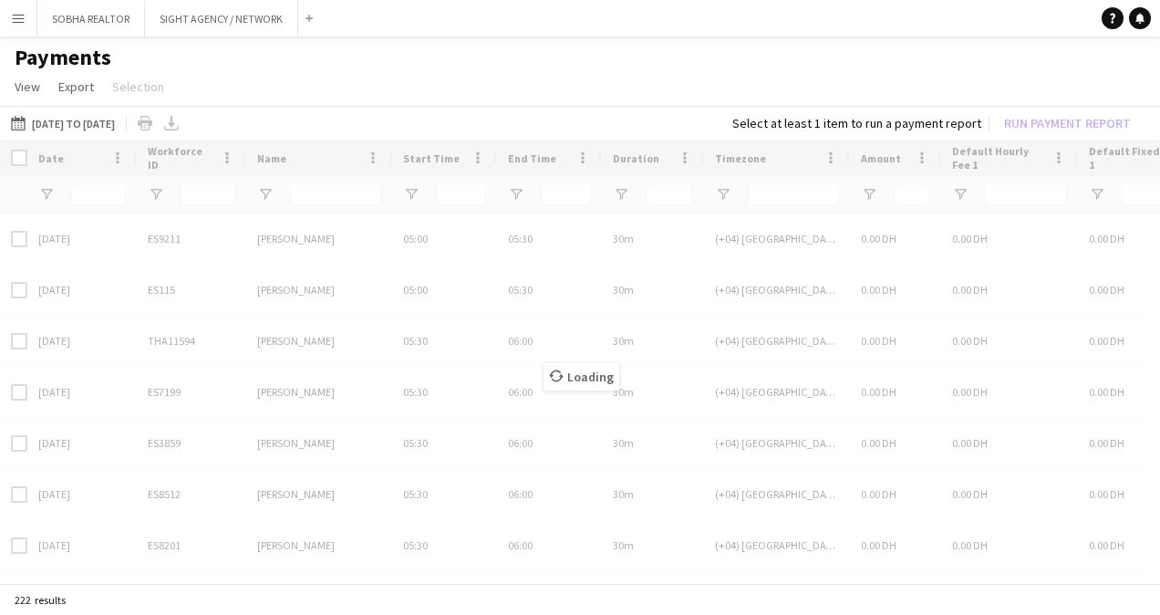
click at [12, 16] on app-icon "Menu" at bounding box center [18, 18] width 15 height 15
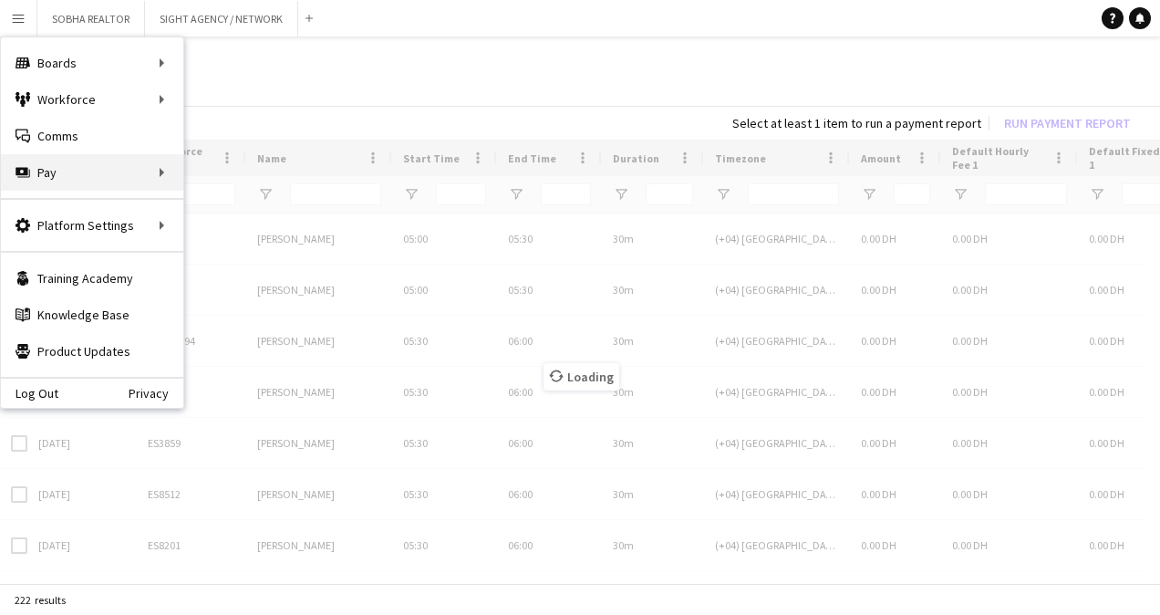
click at [135, 171] on div "Pay Pay" at bounding box center [92, 172] width 182 height 36
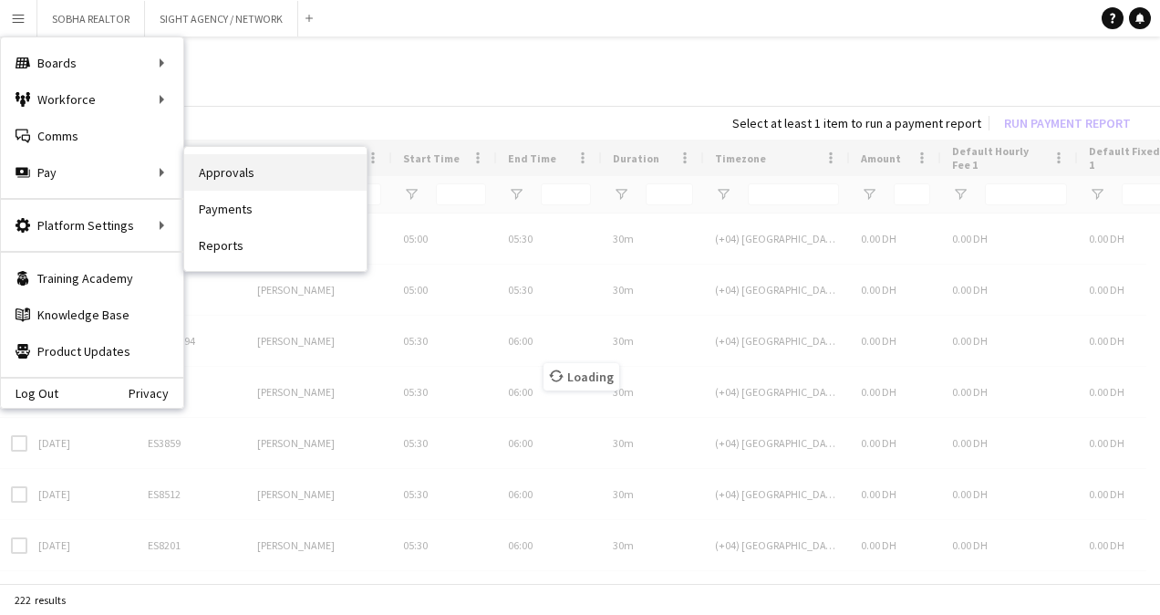
click at [265, 168] on link "Approvals" at bounding box center [275, 172] width 182 height 36
